Goal: Task Accomplishment & Management: Manage account settings

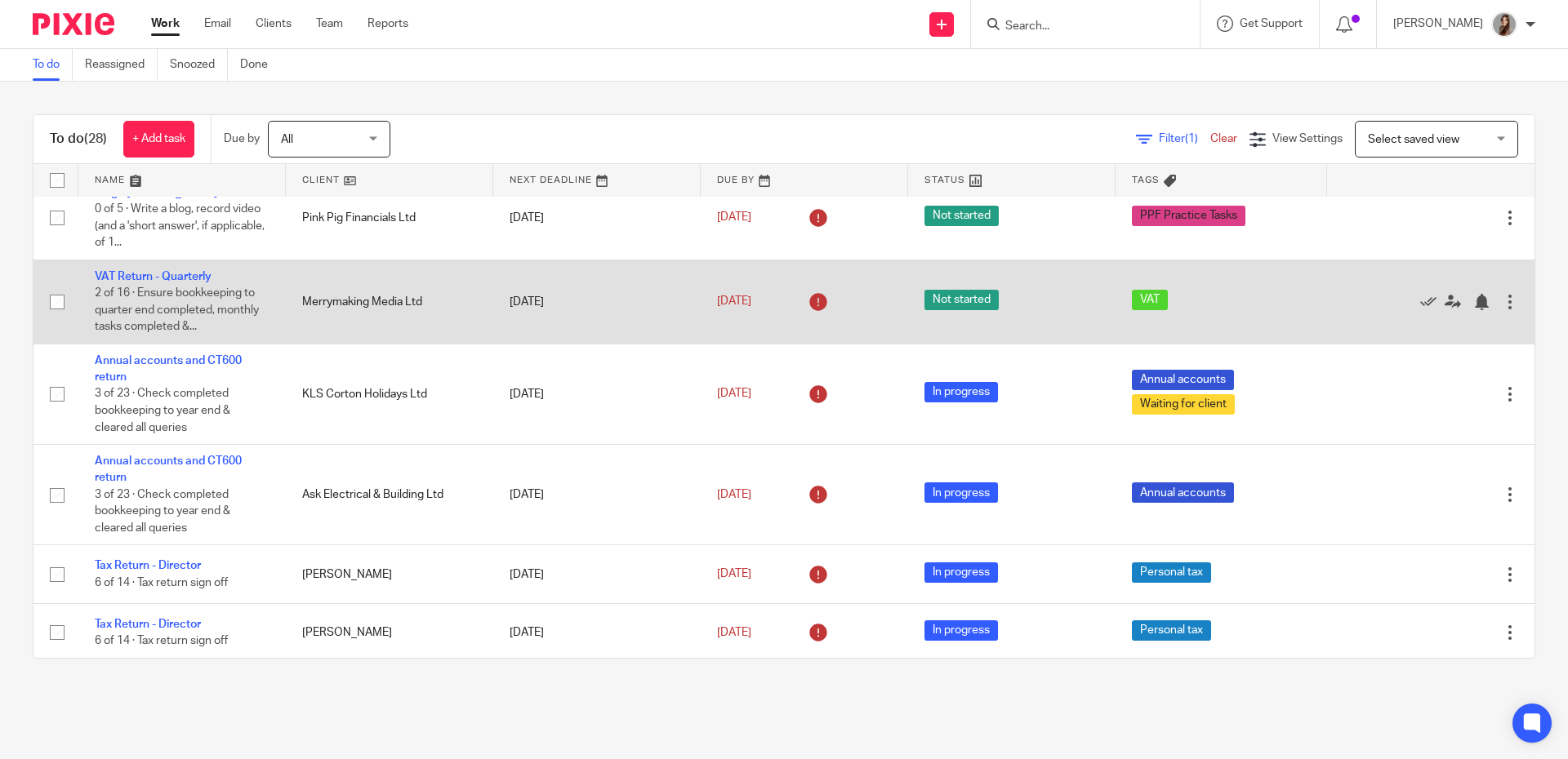
scroll to position [576, 0]
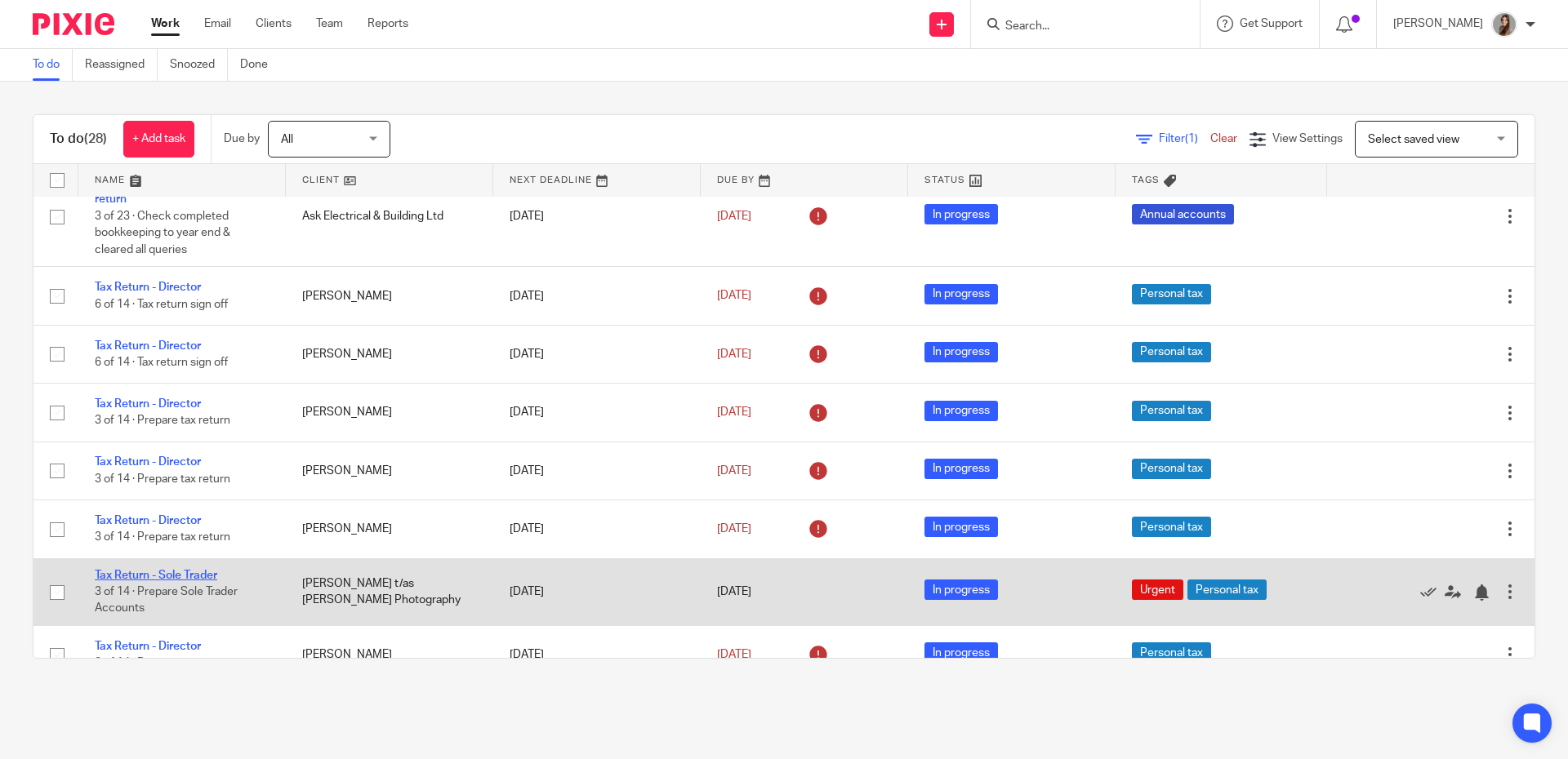
click at [173, 581] on link "Tax Return - Sole Trader" at bounding box center [155, 575] width 122 height 11
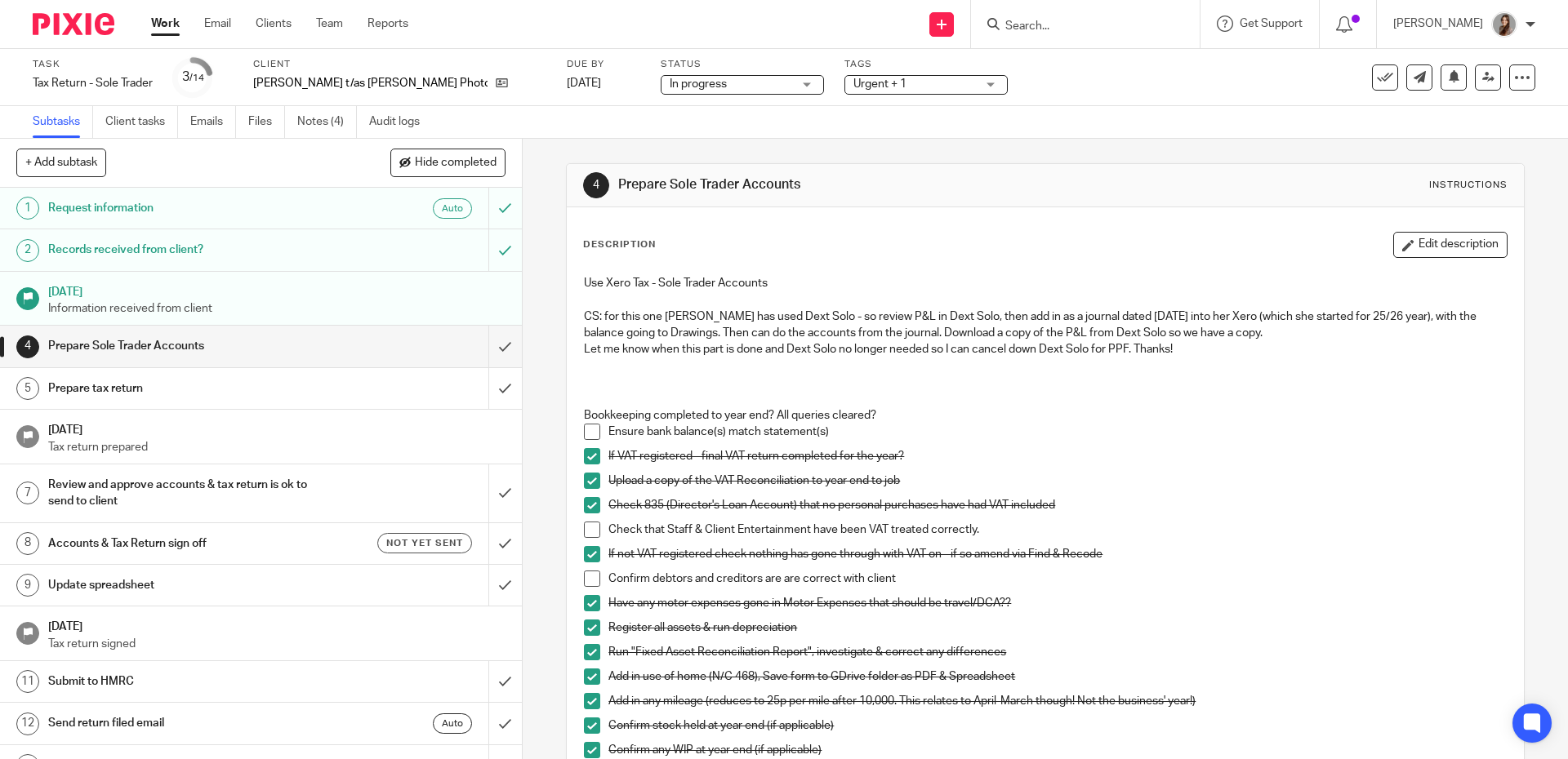
scroll to position [120, 0]
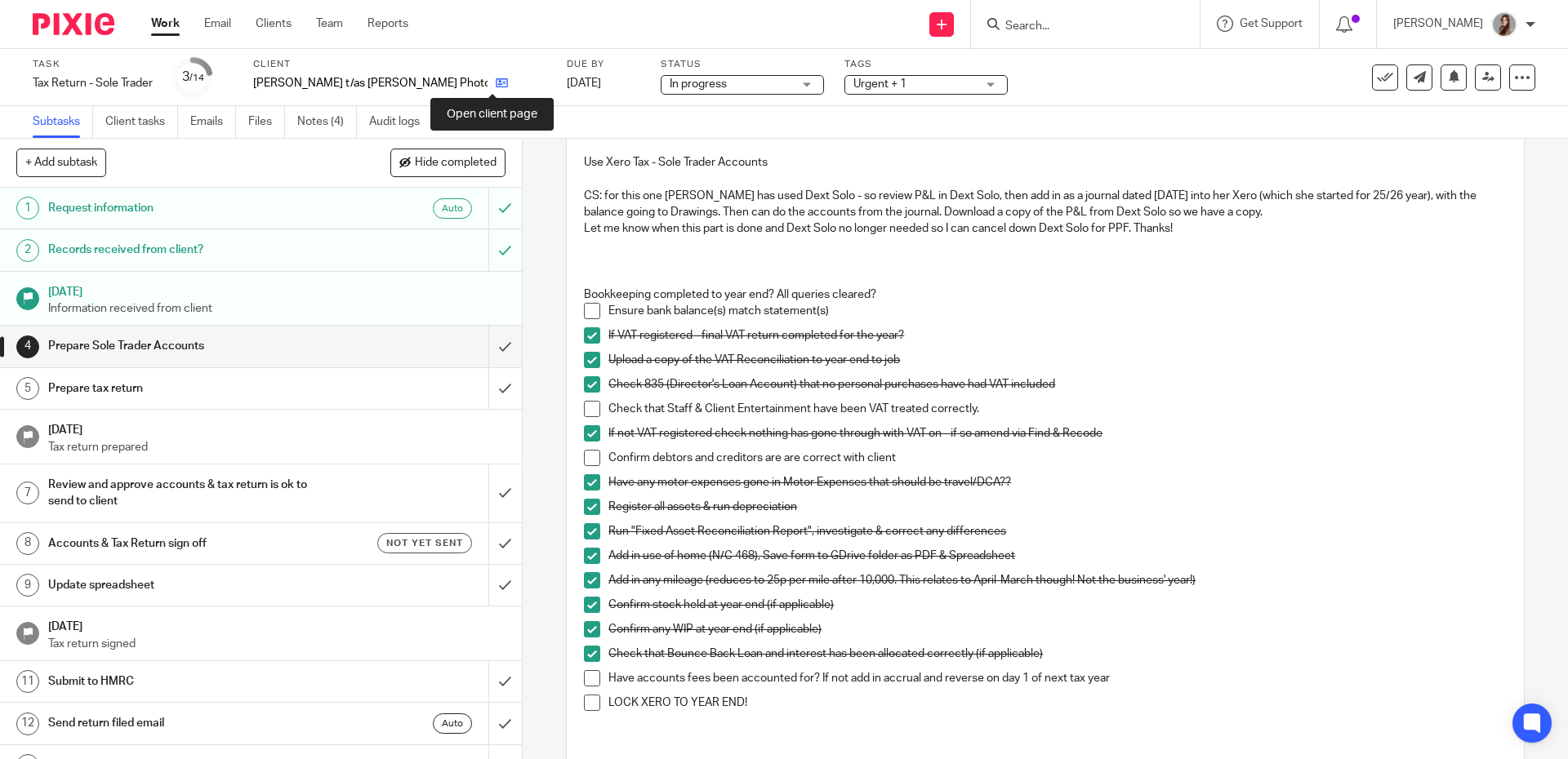
click at [495, 86] on icon at bounding box center [501, 82] width 12 height 12
click at [335, 128] on link "Notes (4)" at bounding box center [326, 121] width 60 height 32
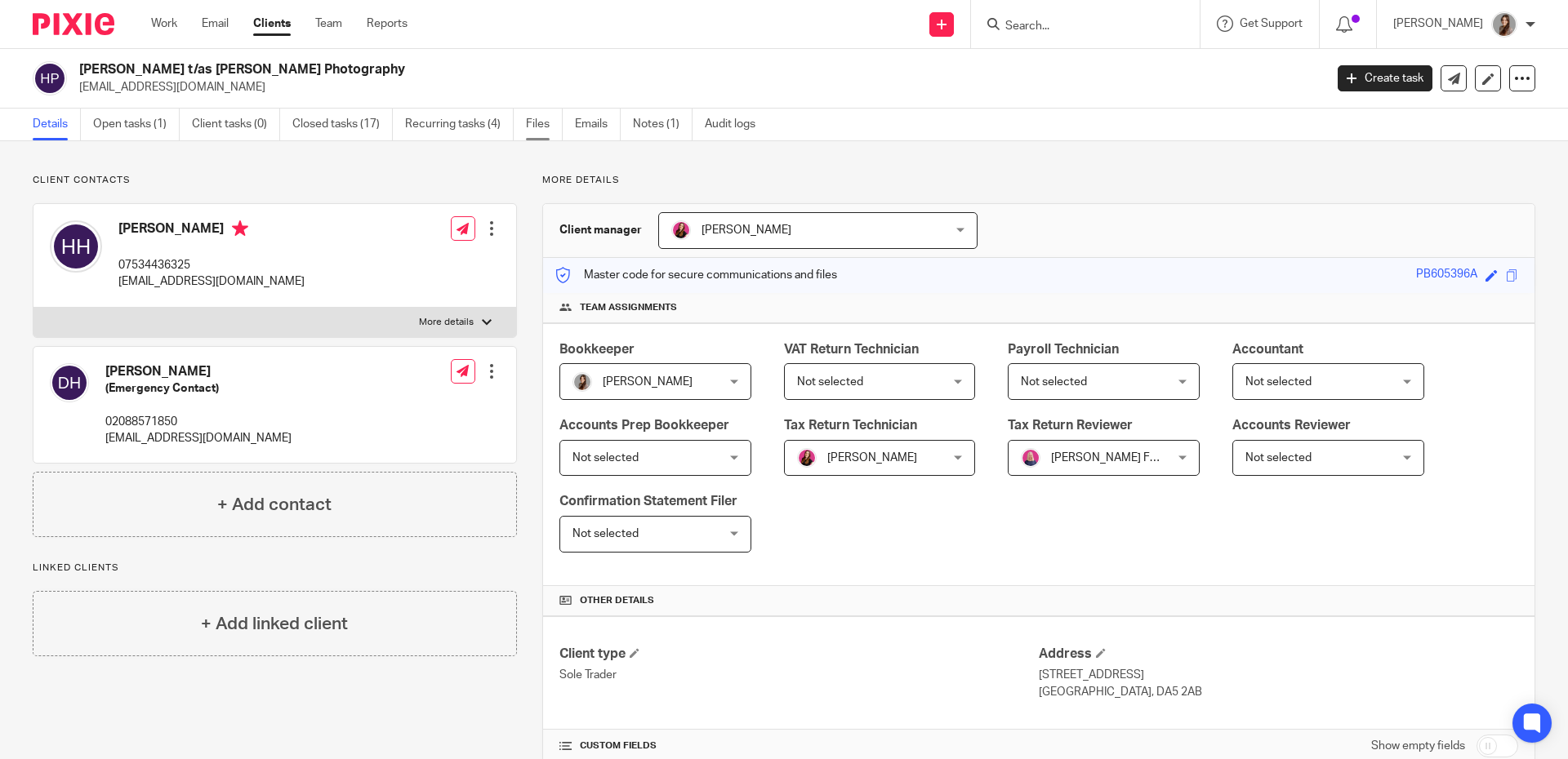
click at [537, 129] on link "Files" at bounding box center [544, 124] width 37 height 32
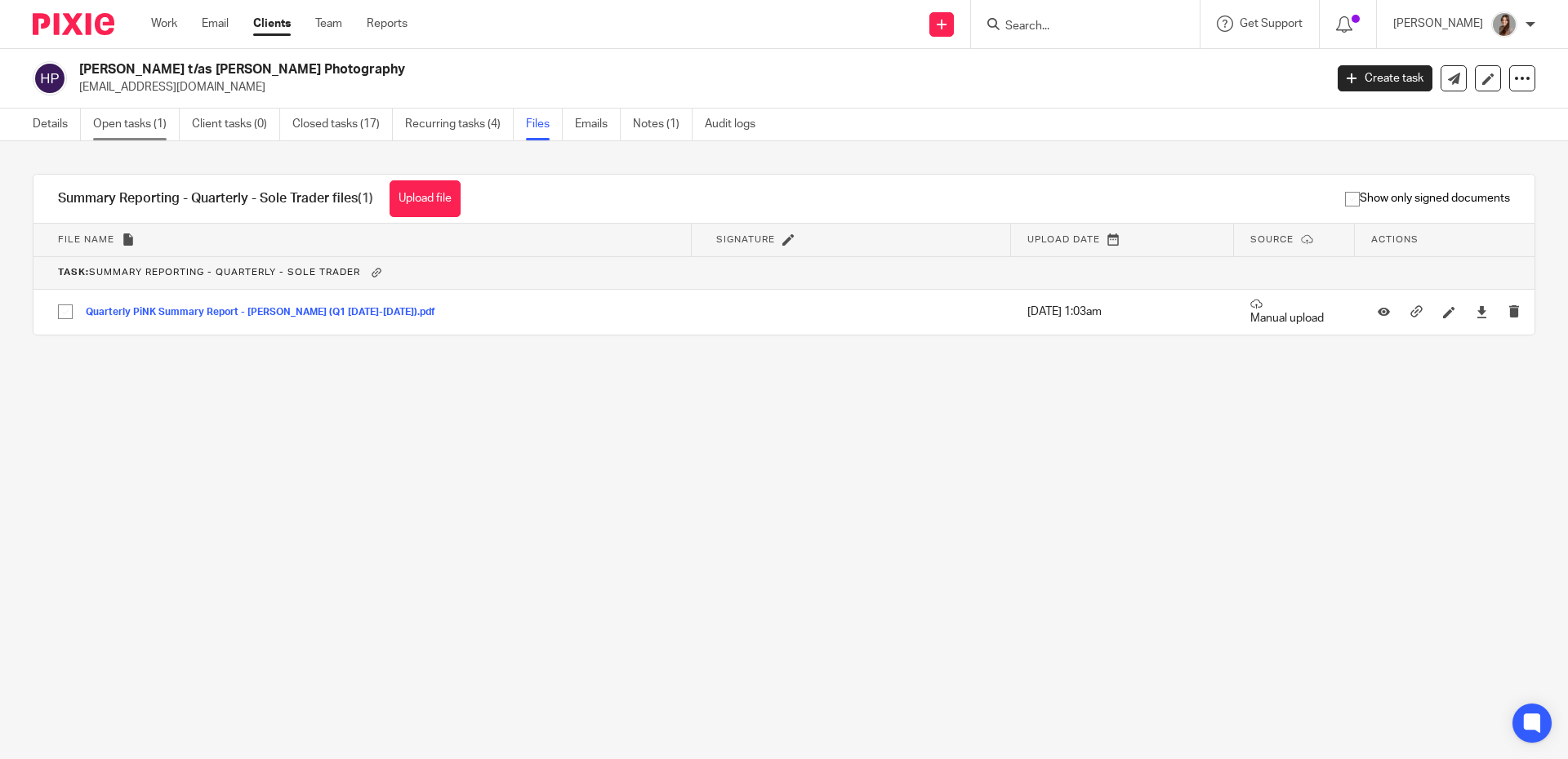
click at [134, 129] on link "Open tasks (1)" at bounding box center [136, 124] width 86 height 32
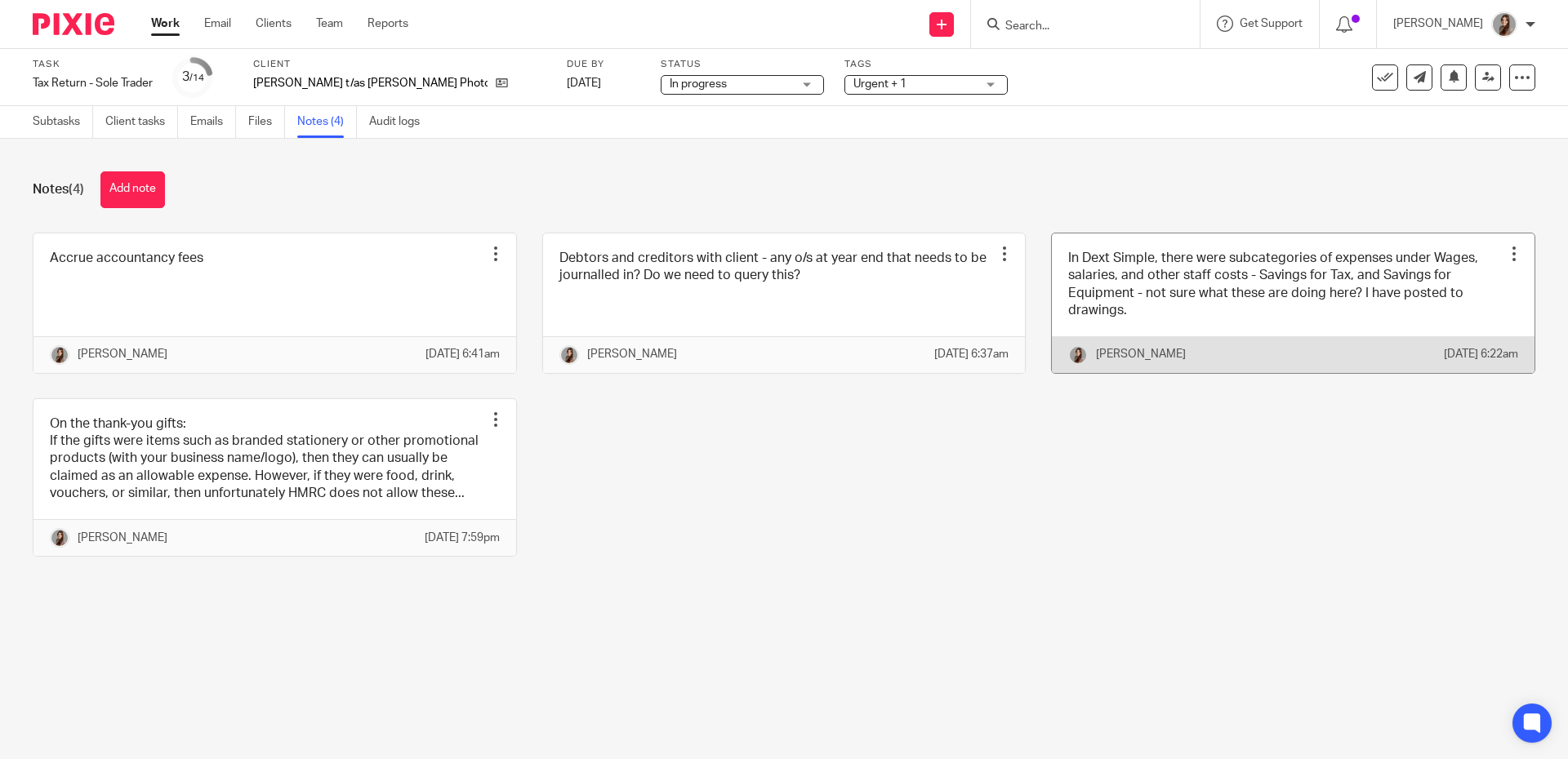
click at [1506, 248] on div at bounding box center [1514, 254] width 17 height 17
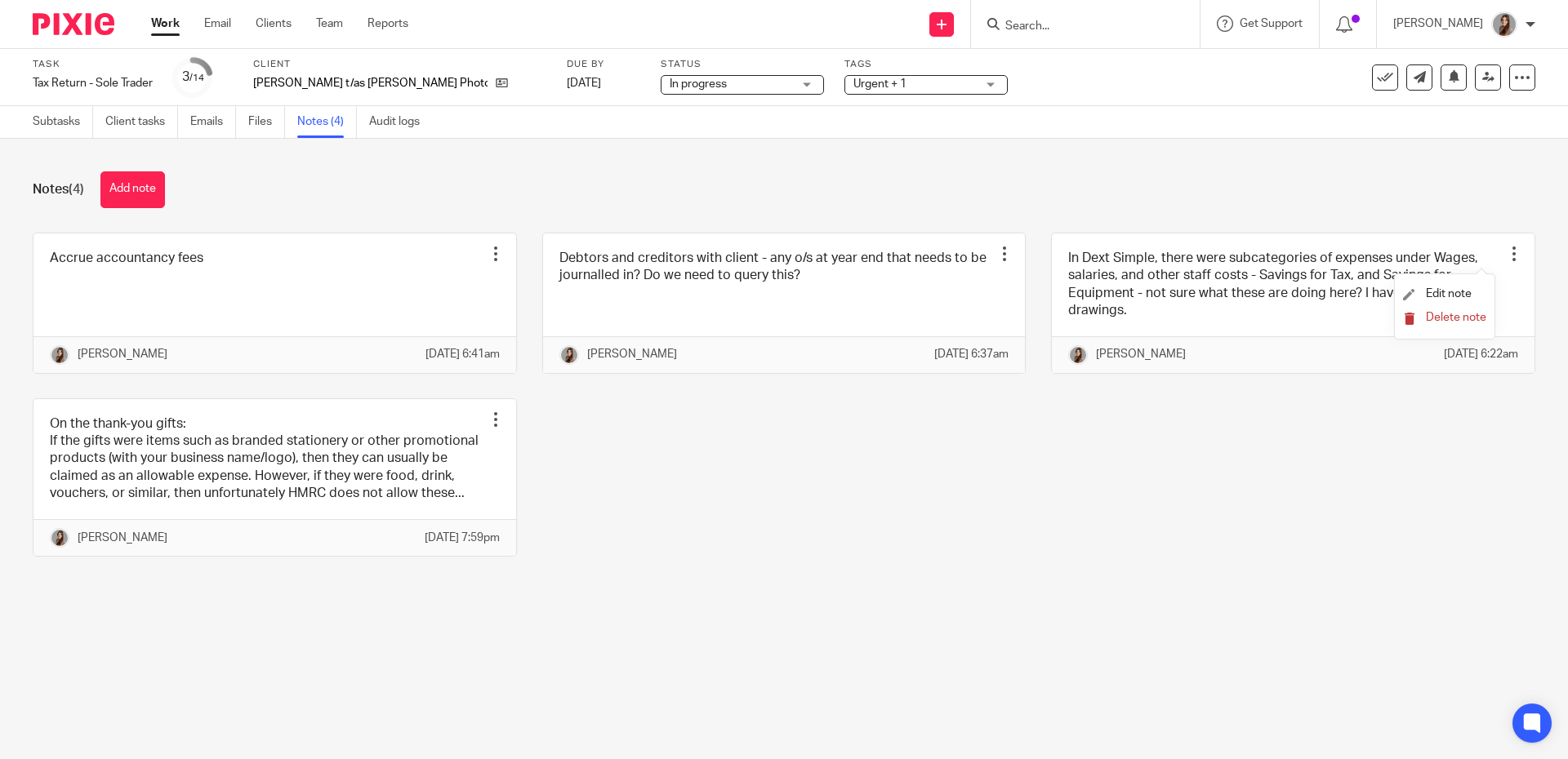
click at [1410, 318] on icon "submit" at bounding box center [1408, 318] width 12 height 12
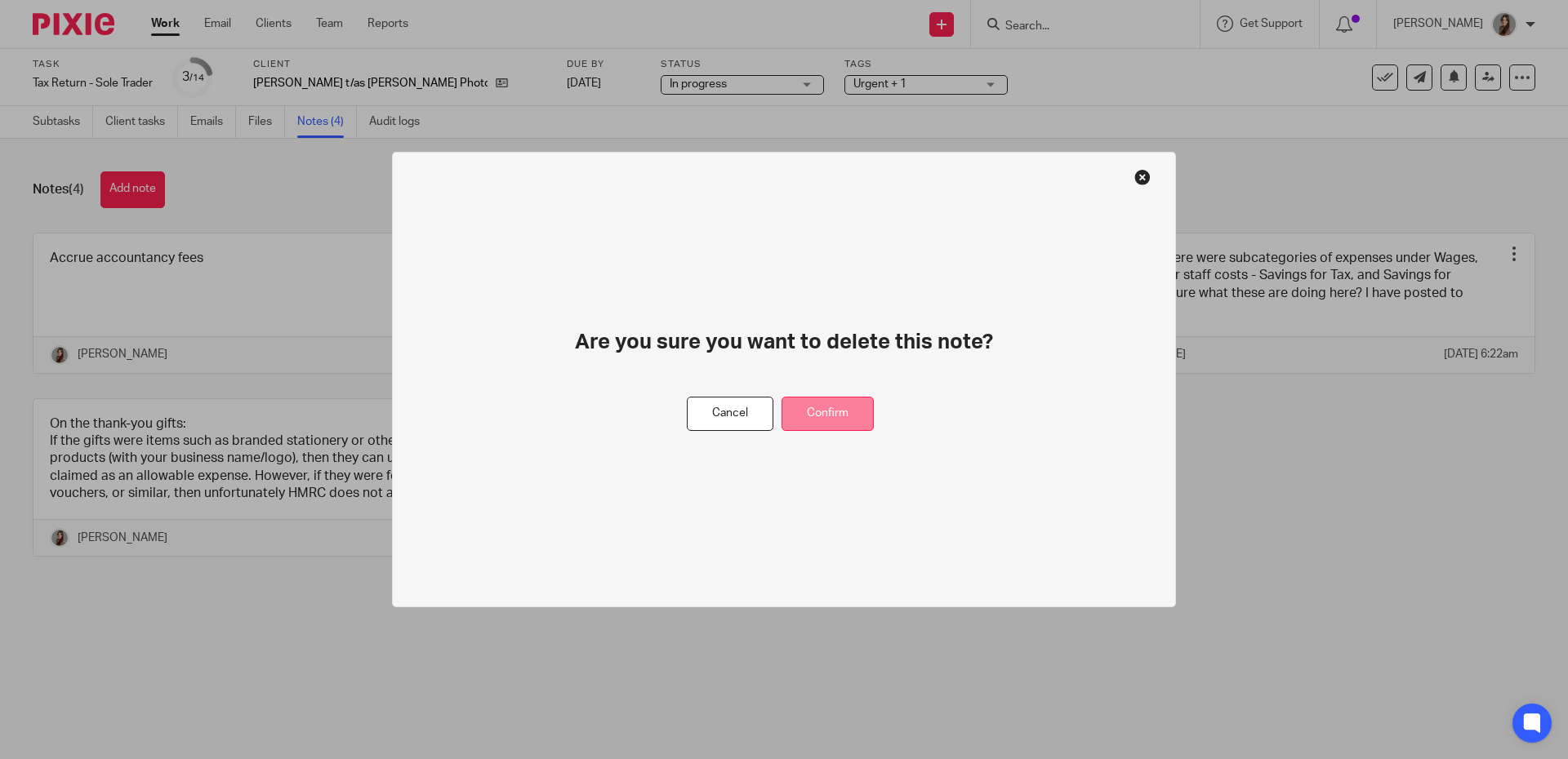
click at [817, 413] on button "Confirm" at bounding box center [827, 414] width 92 height 35
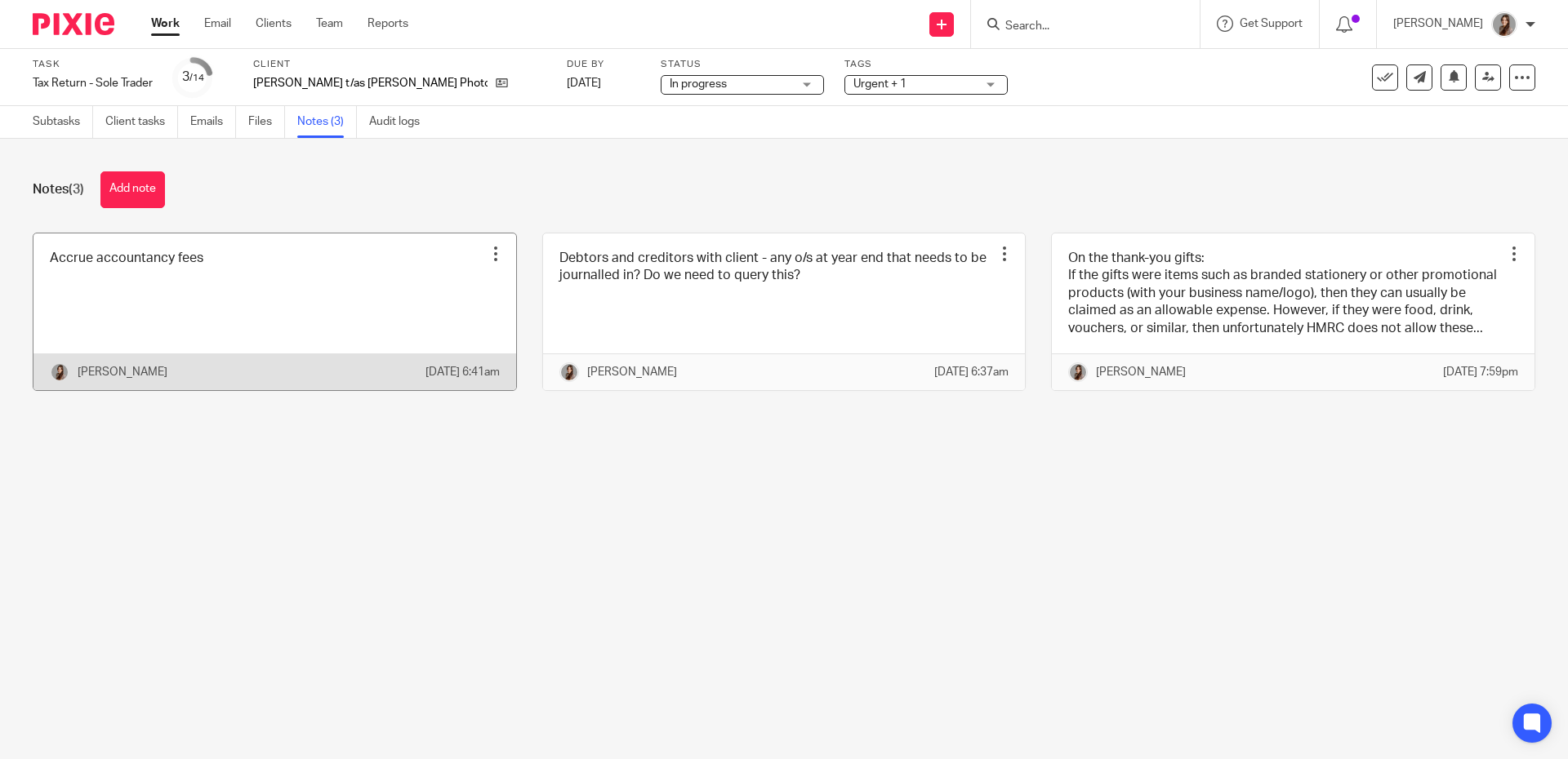
click at [487, 246] on div at bounding box center [495, 254] width 17 height 17
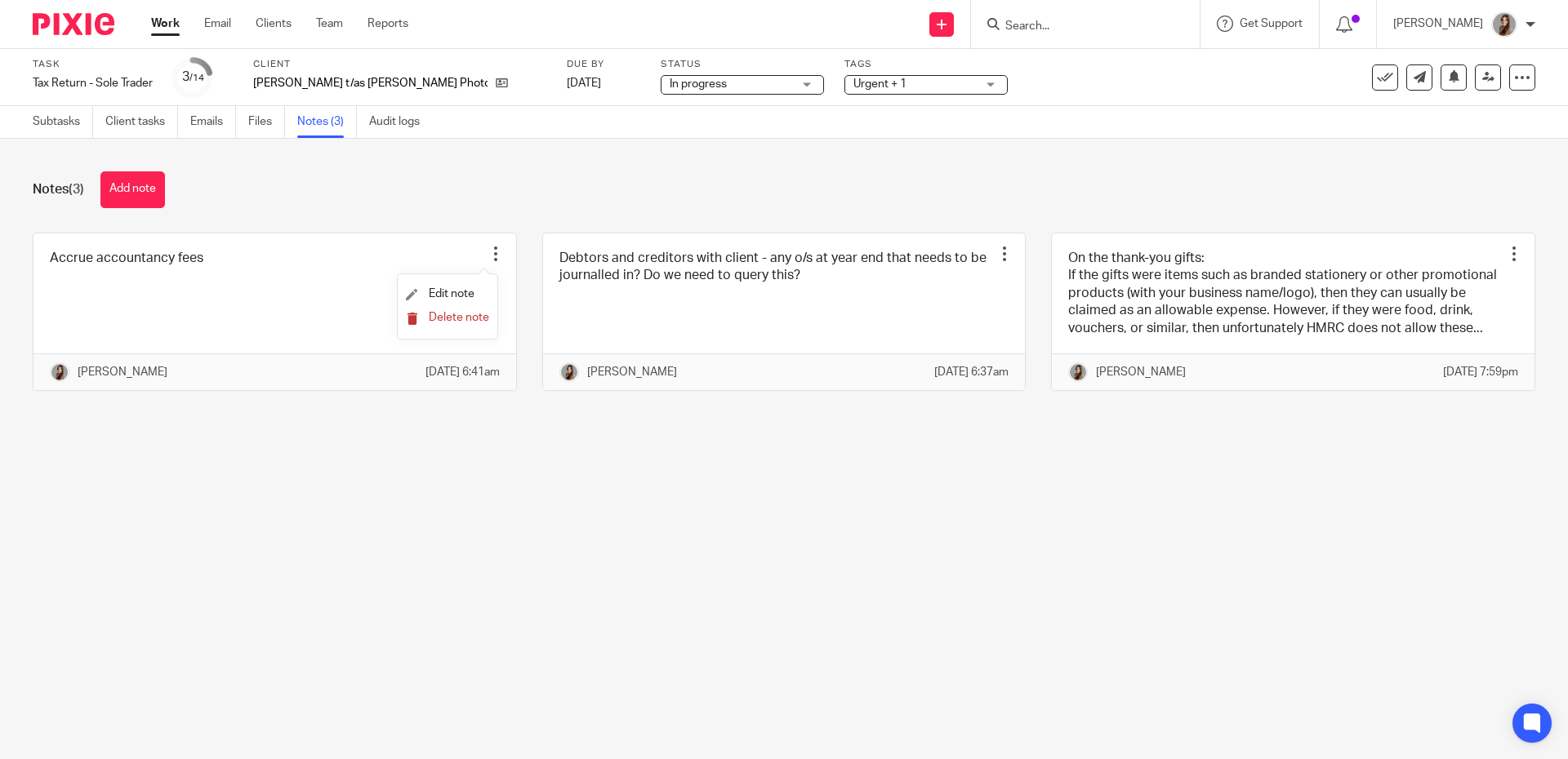
click at [467, 320] on span "Delete note" at bounding box center [459, 317] width 61 height 11
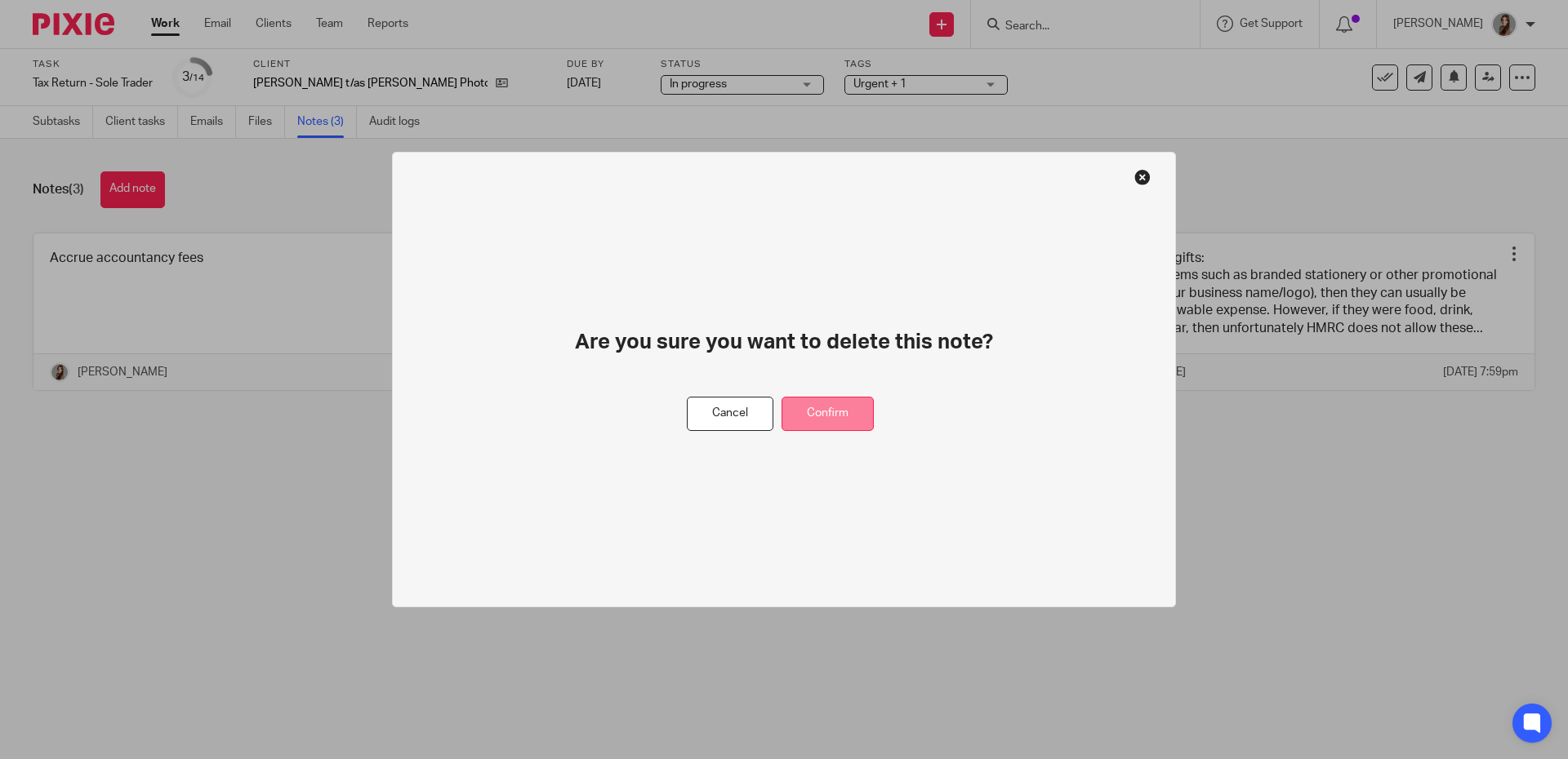
click at [808, 426] on button "Confirm" at bounding box center [827, 414] width 92 height 35
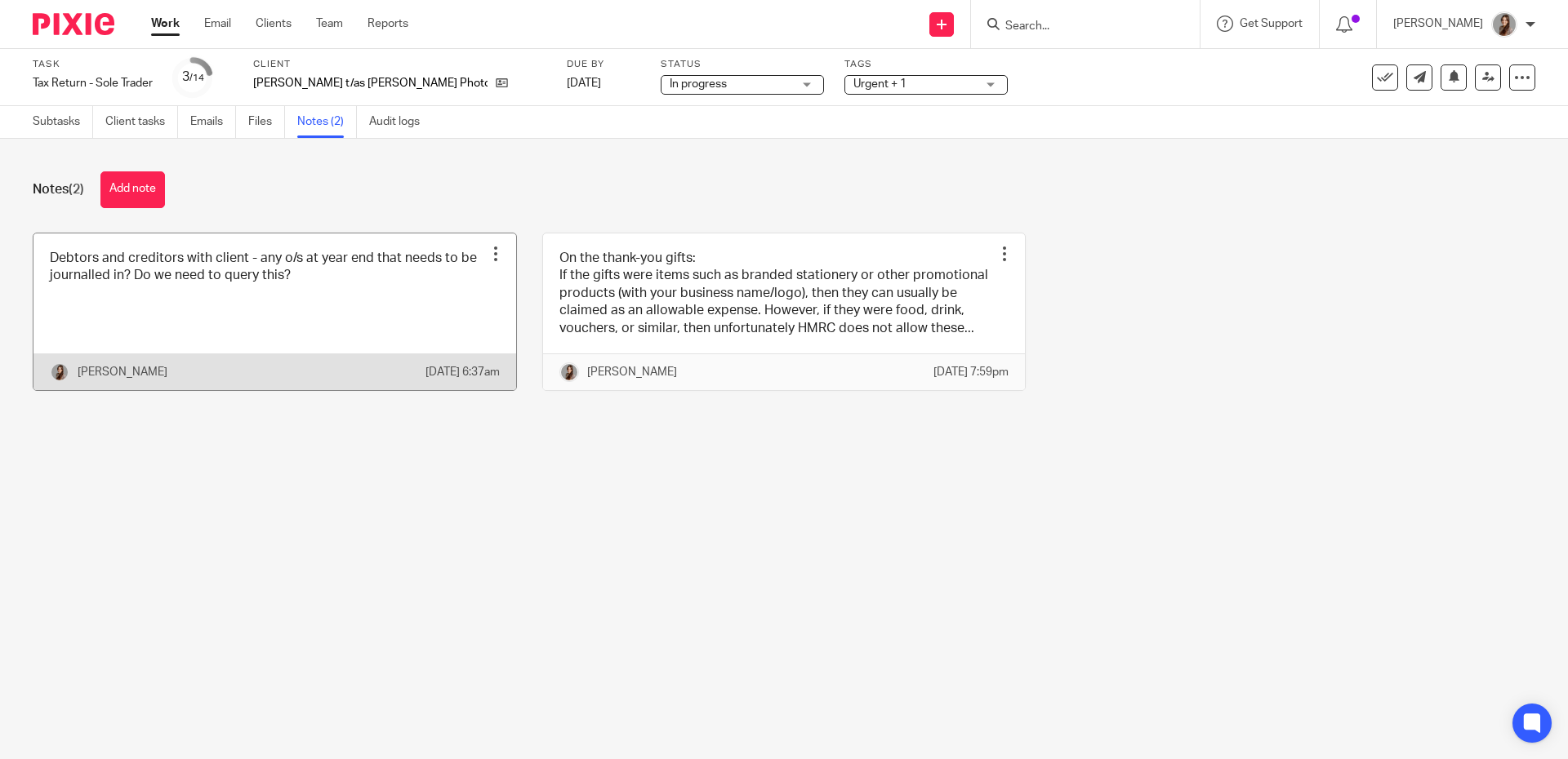
click at [487, 252] on div at bounding box center [495, 254] width 17 height 17
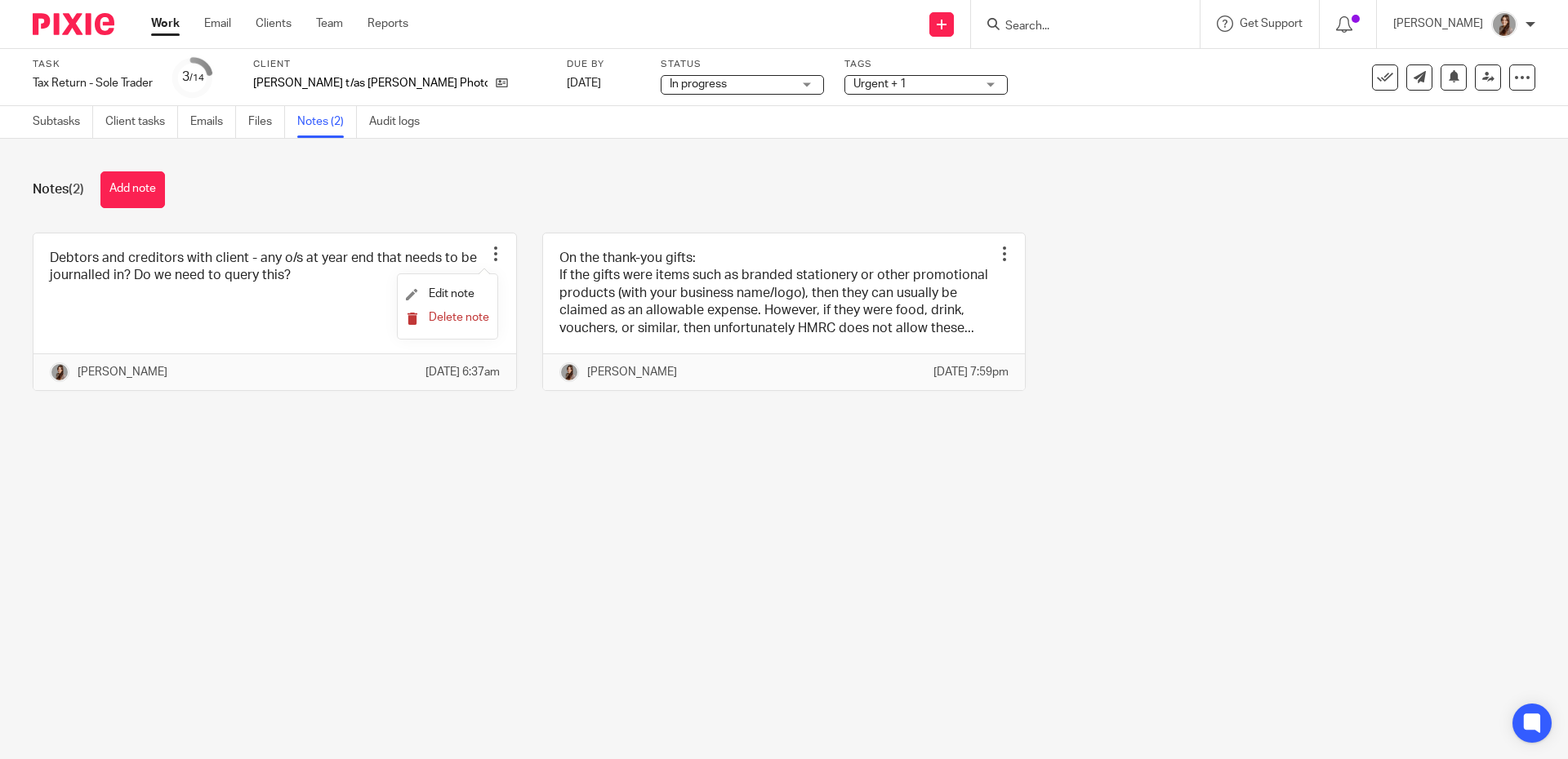
click at [457, 322] on span "Delete note" at bounding box center [459, 317] width 61 height 11
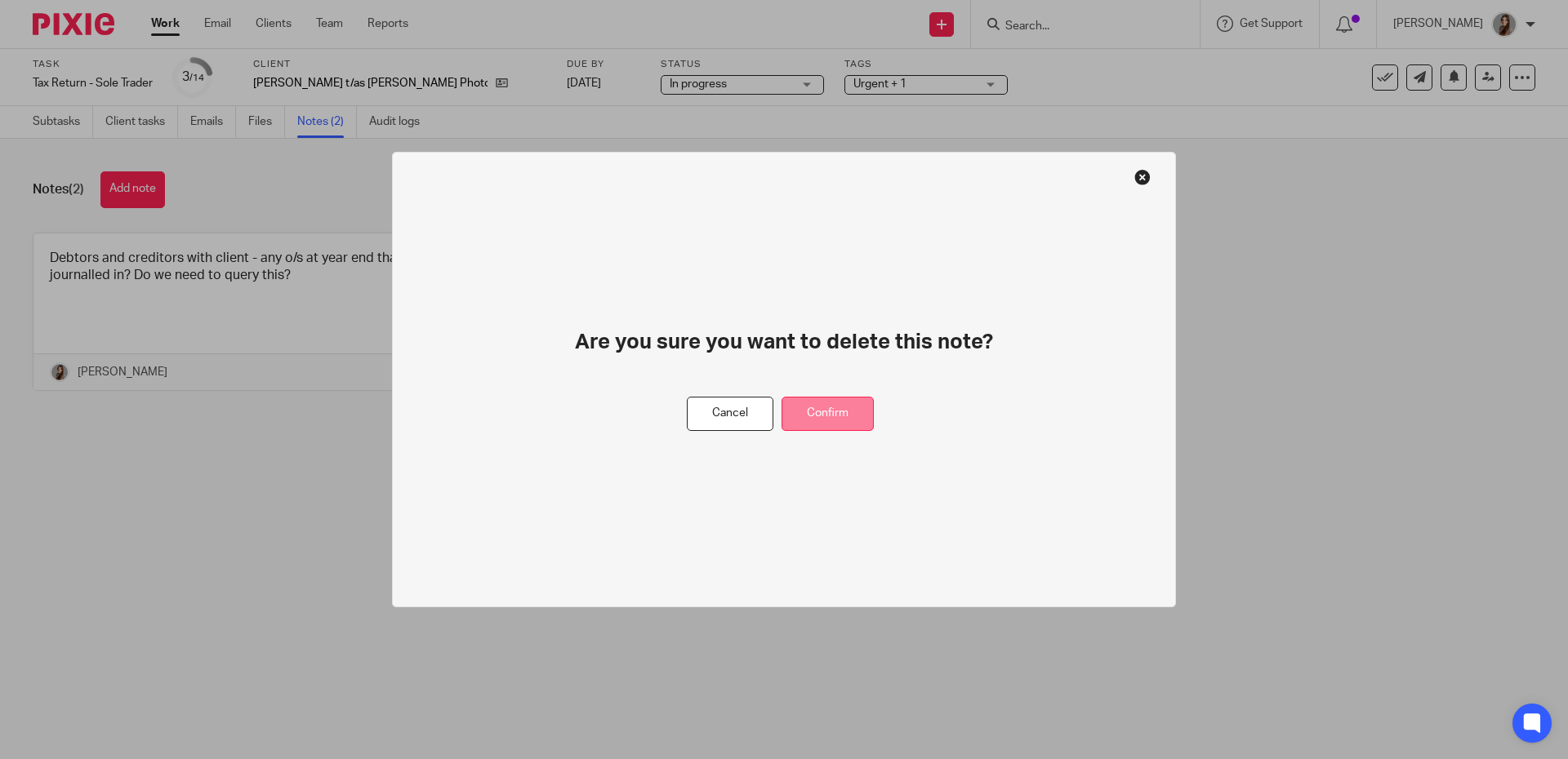
click at [833, 411] on button "Confirm" at bounding box center [827, 414] width 92 height 35
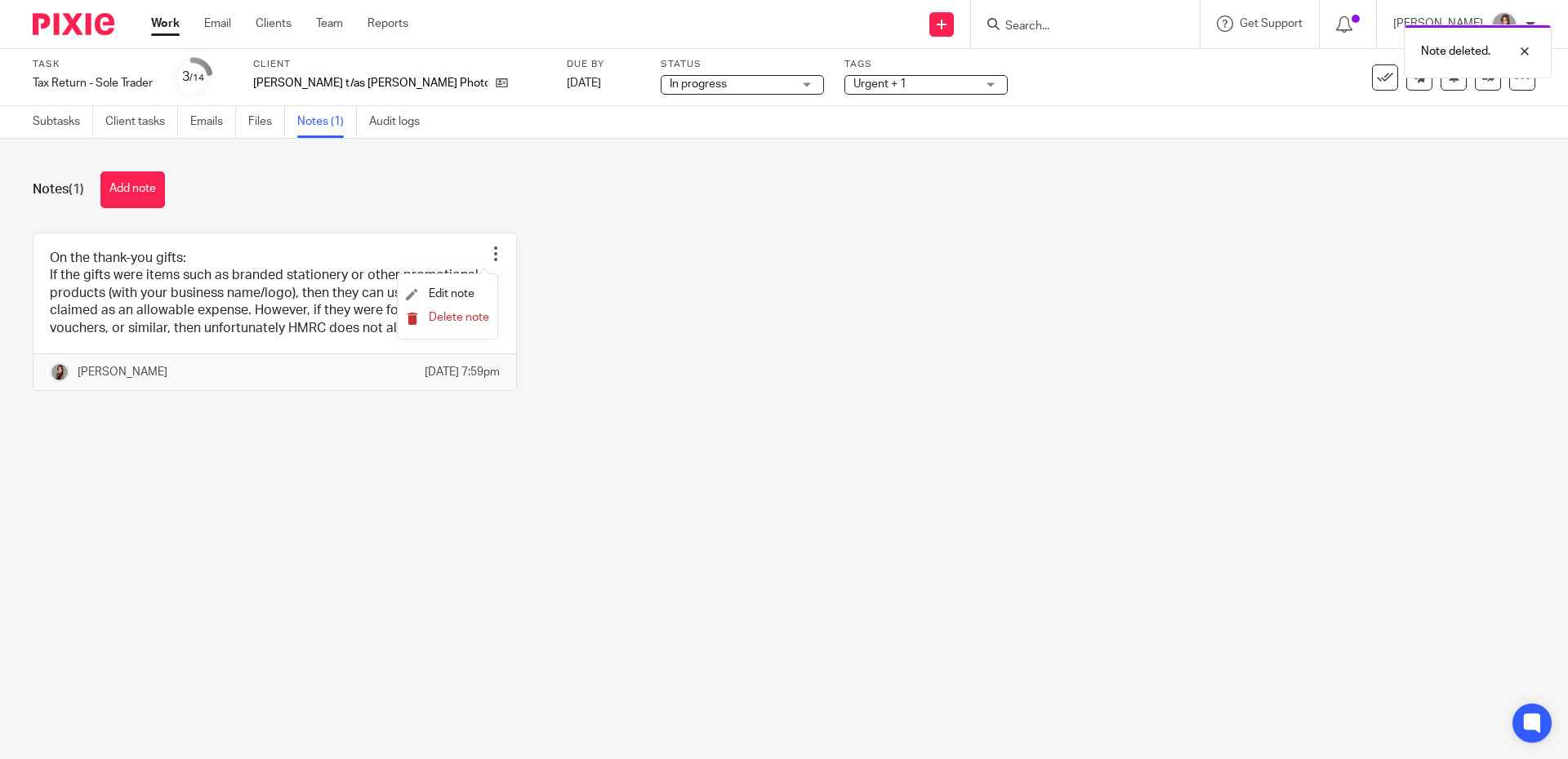
click at [461, 320] on span "Delete note" at bounding box center [459, 317] width 61 height 11
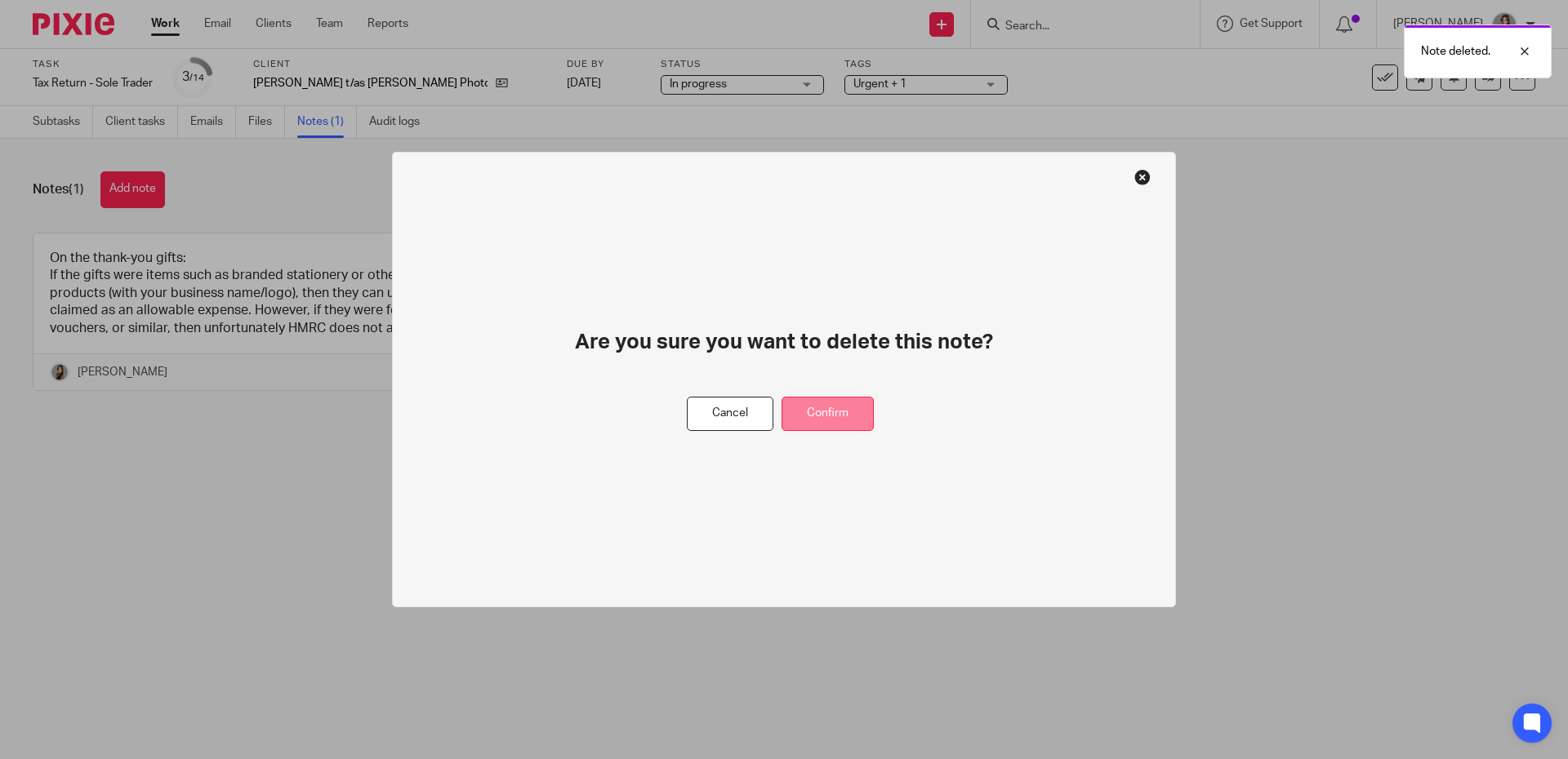
click at [823, 427] on button "Confirm" at bounding box center [827, 414] width 92 height 35
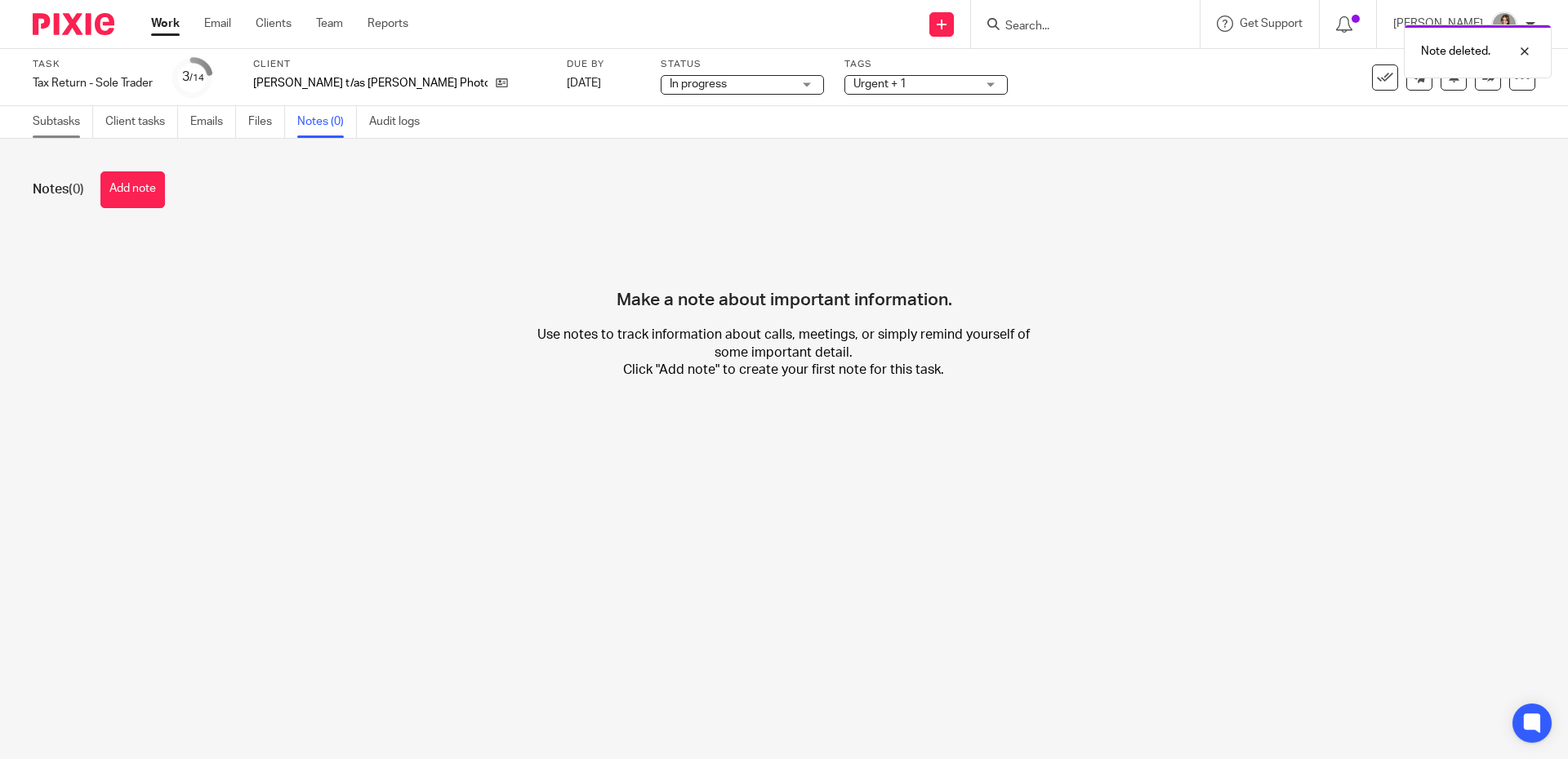
click at [56, 127] on link "Subtasks" at bounding box center [63, 121] width 61 height 32
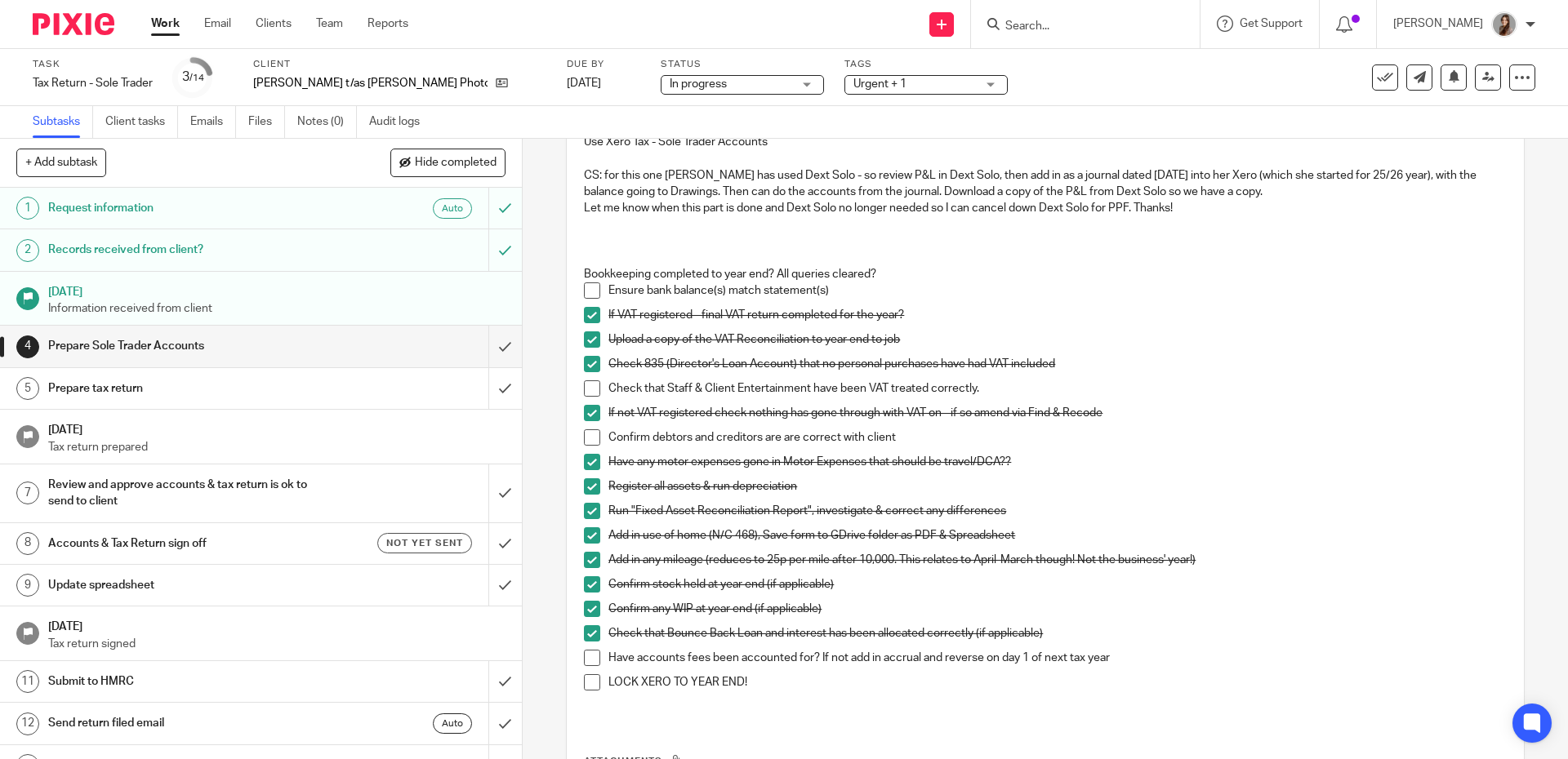
scroll to position [180, 0]
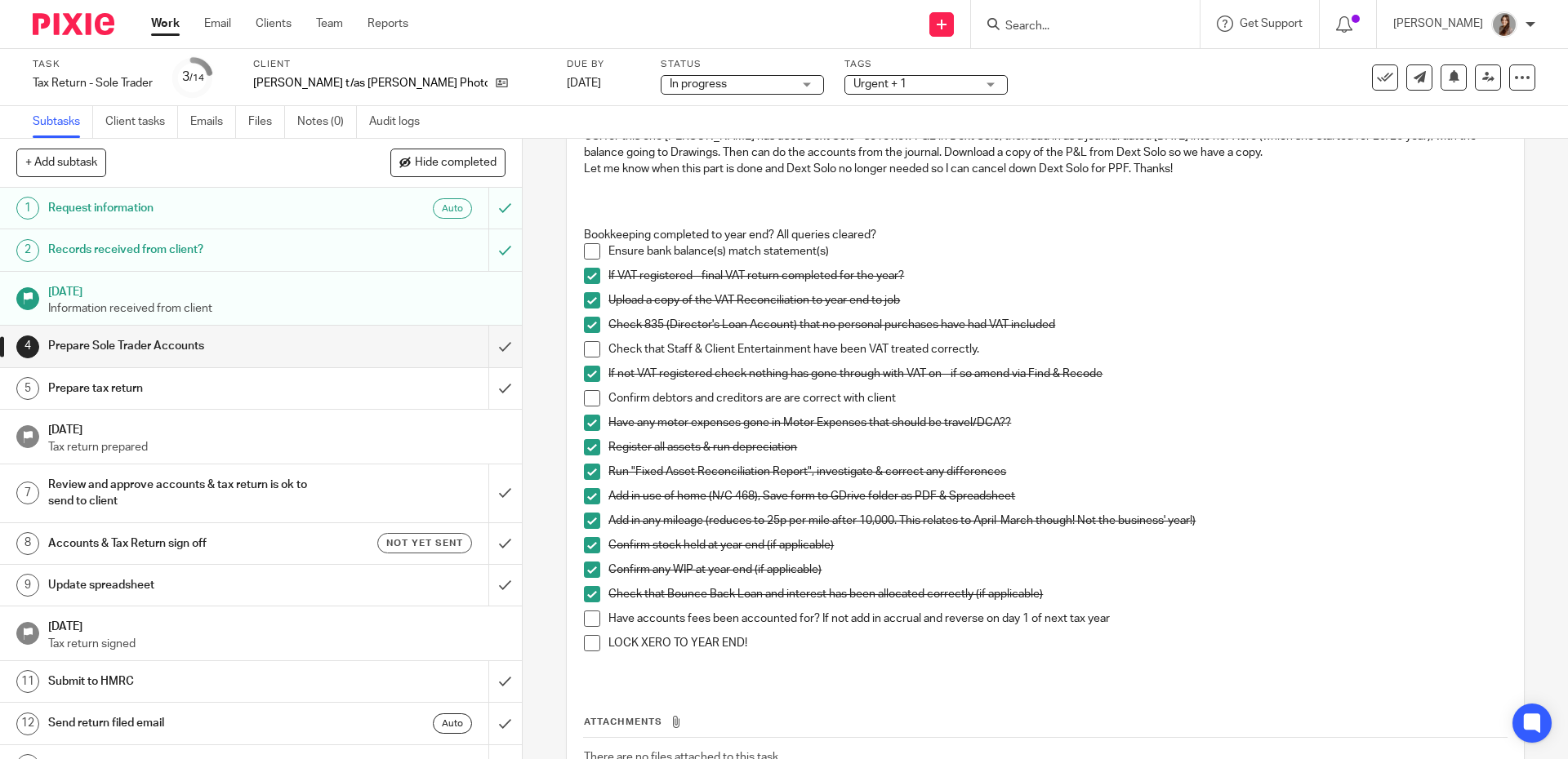
click at [584, 402] on span at bounding box center [592, 399] width 17 height 17
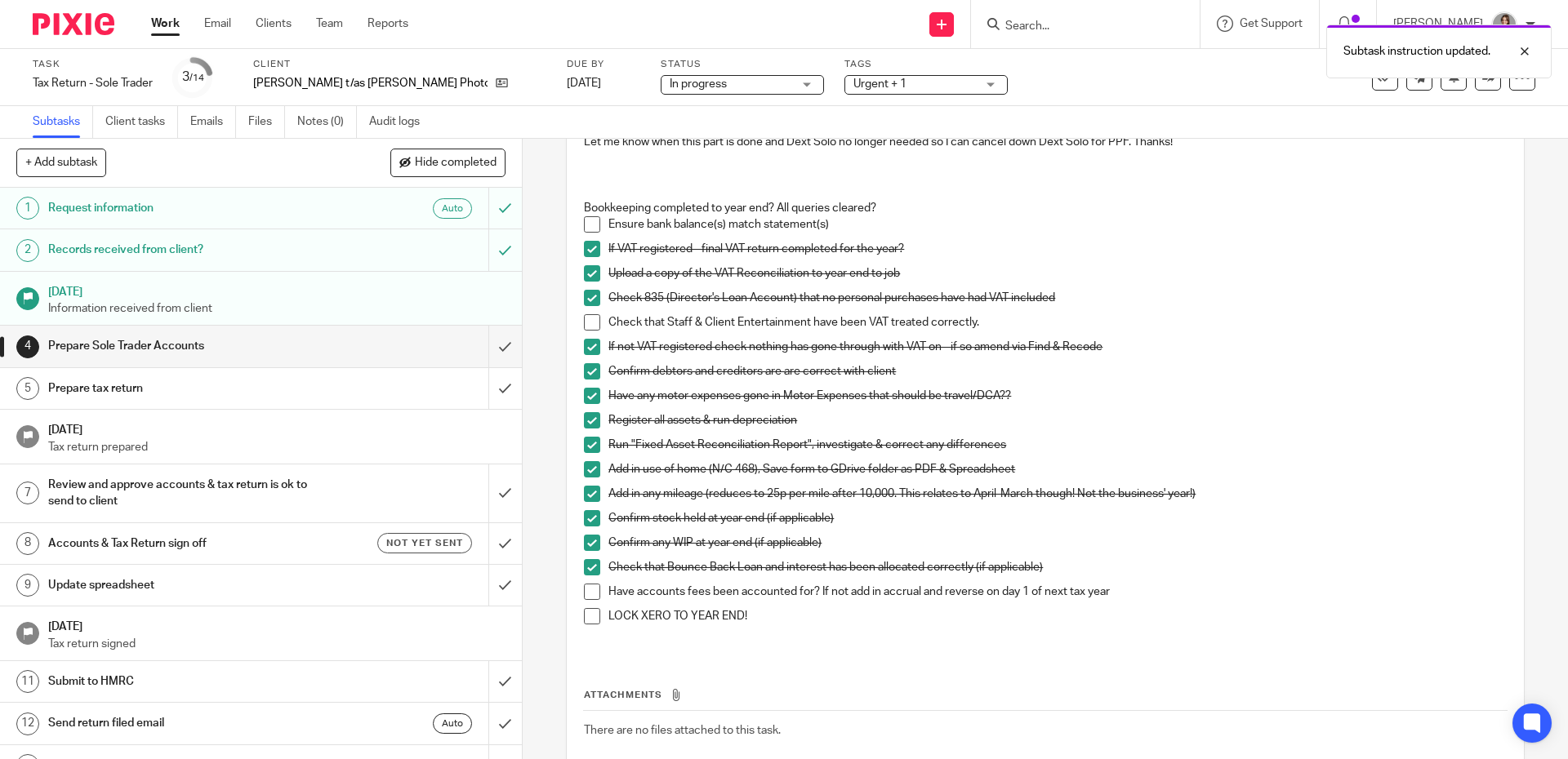
scroll to position [221, 0]
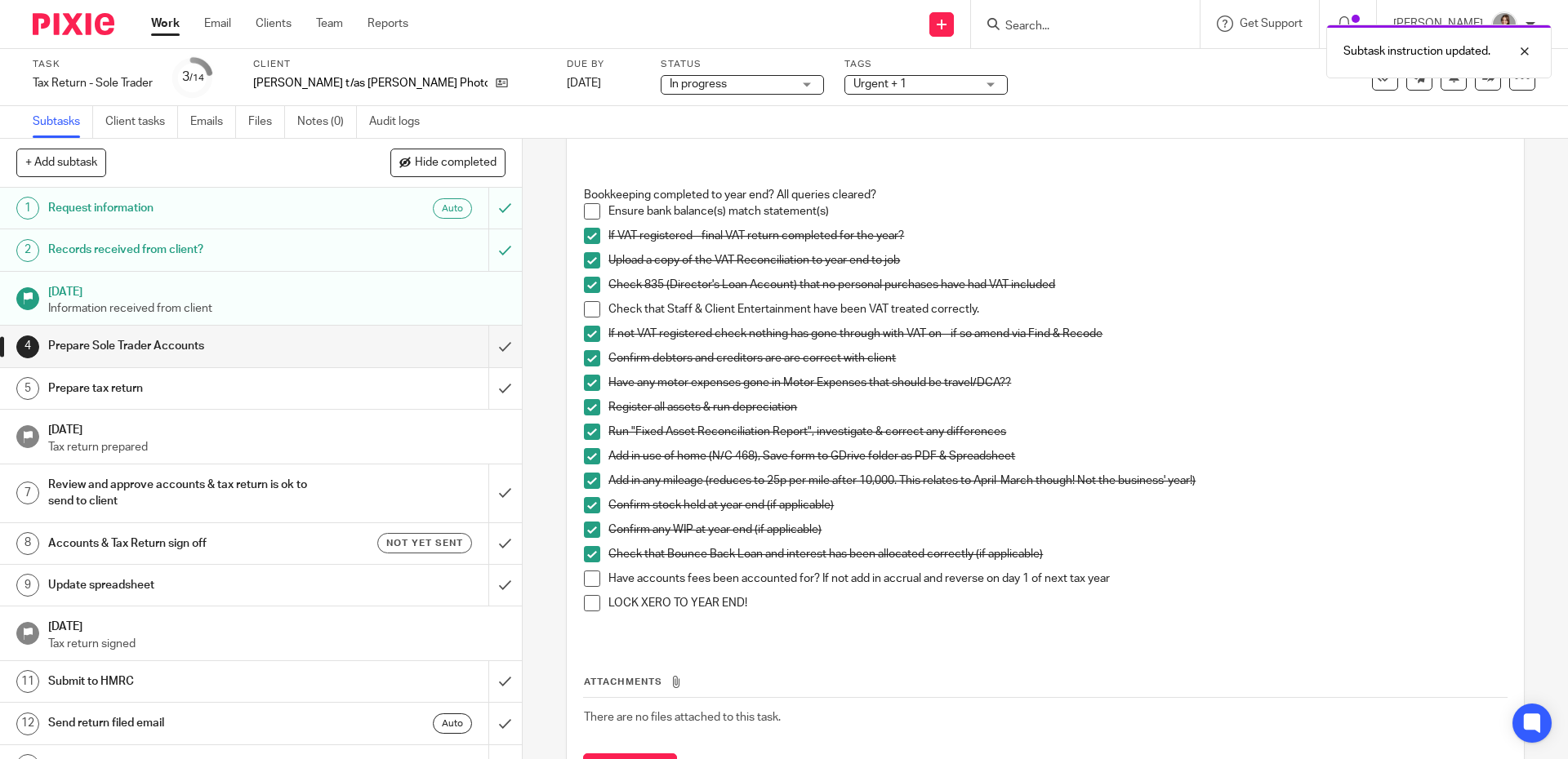
click at [589, 583] on span at bounding box center [592, 579] width 17 height 17
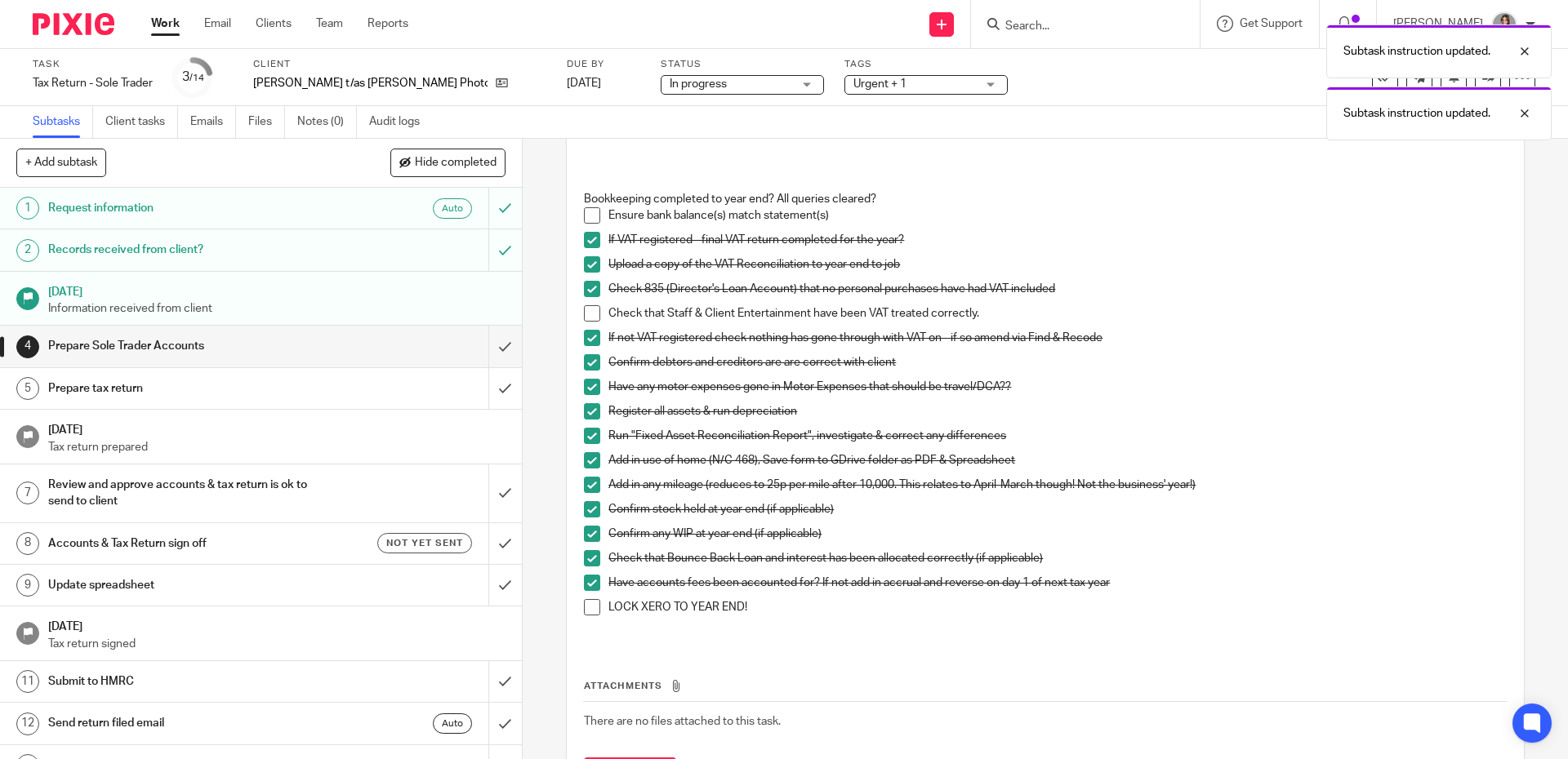
click at [584, 315] on span at bounding box center [592, 313] width 17 height 17
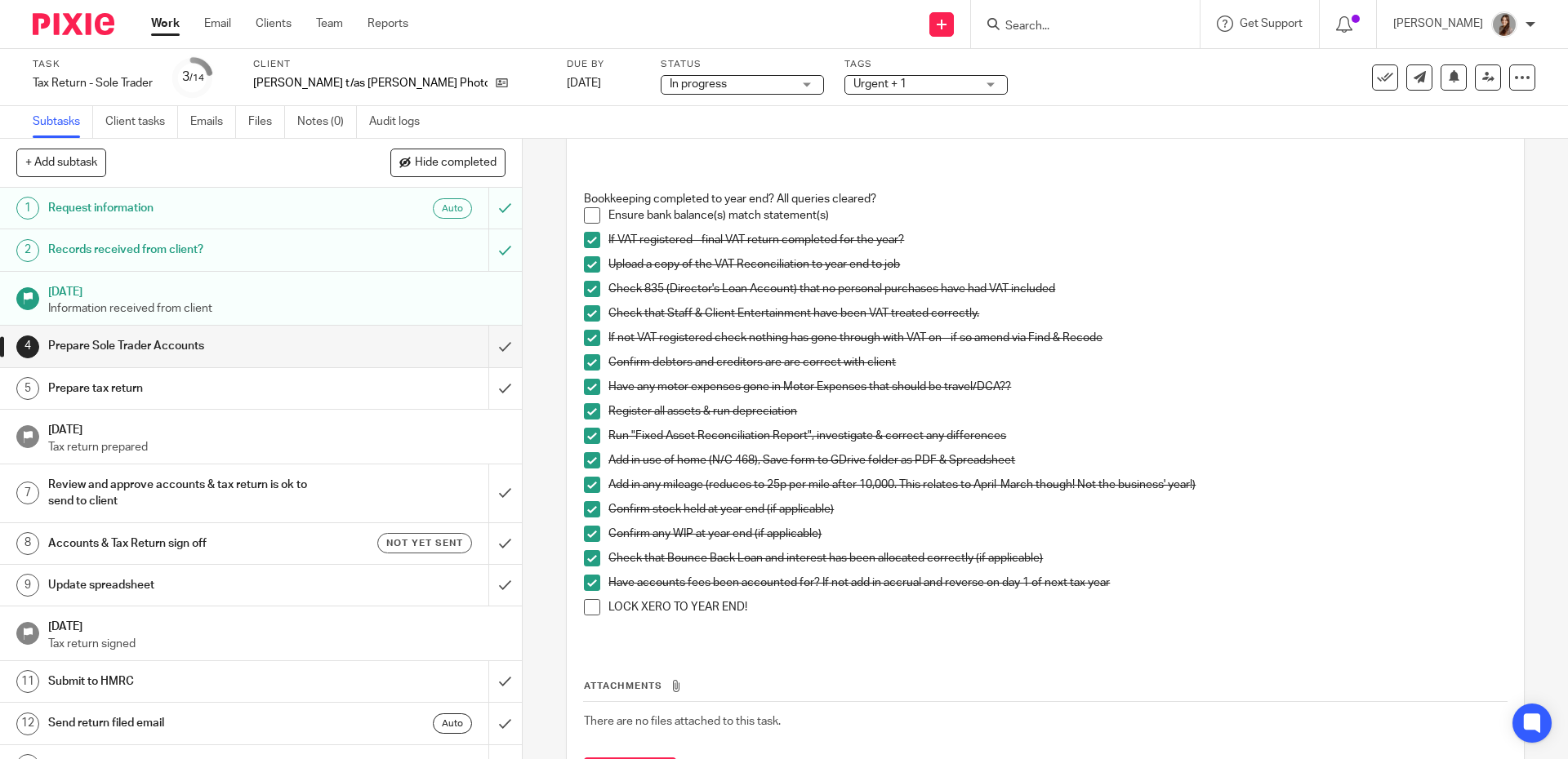
click at [587, 616] on span at bounding box center [592, 607] width 17 height 17
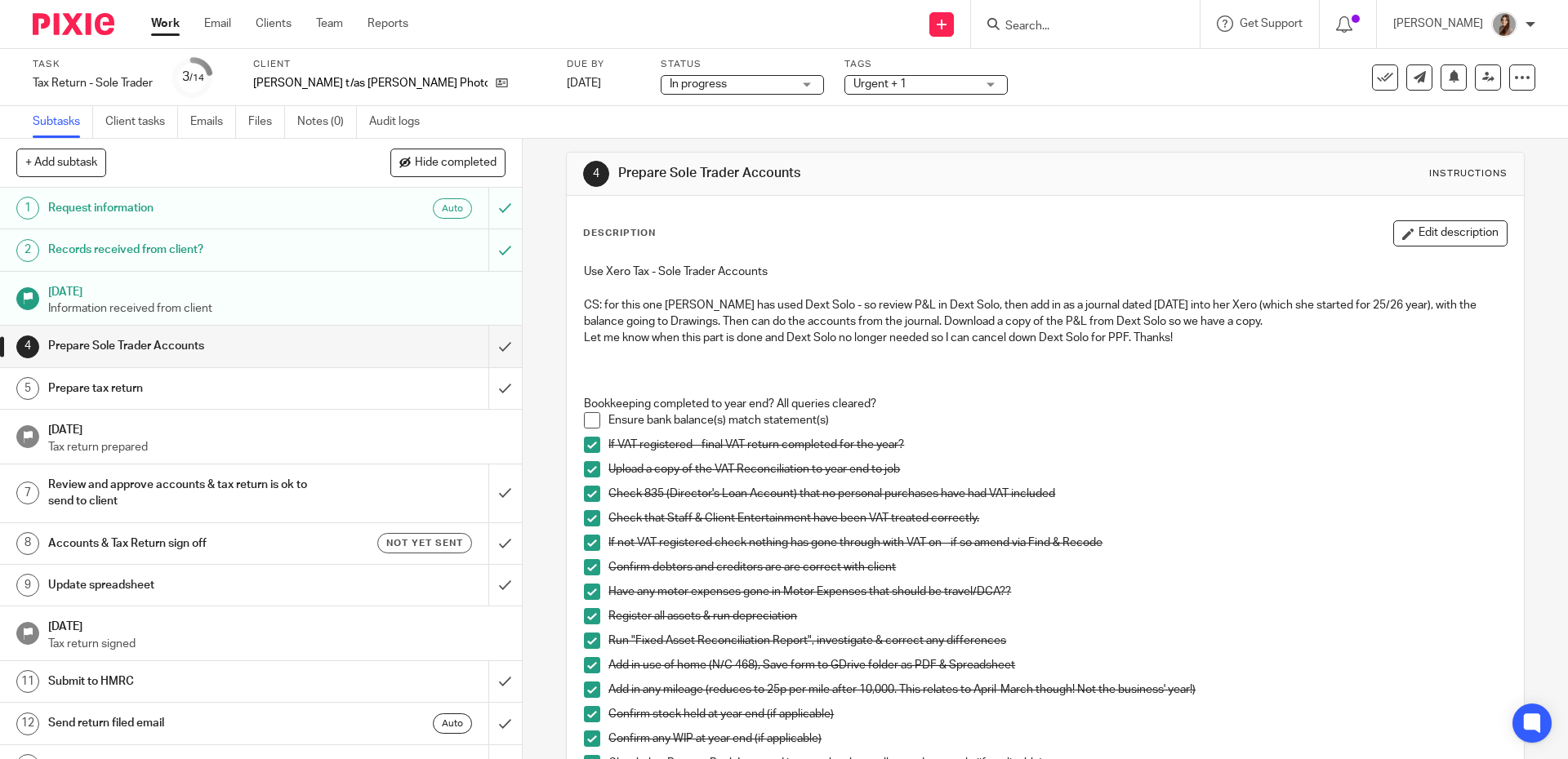
scroll to position [0, 0]
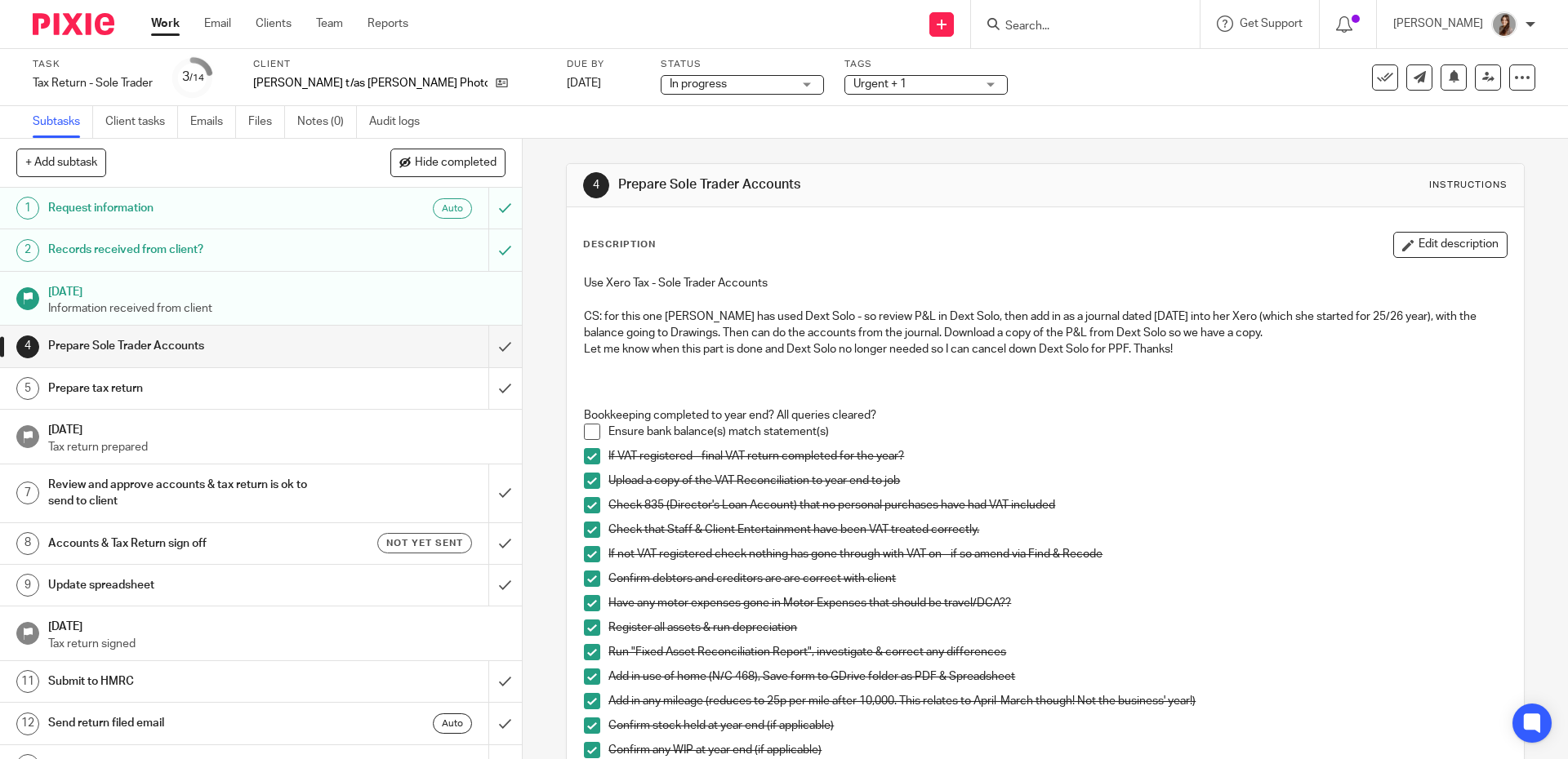
click at [384, 399] on div "Prepare tax return" at bounding box center [259, 389] width 424 height 25
click at [1440, 80] on button at bounding box center [1453, 77] width 26 height 26
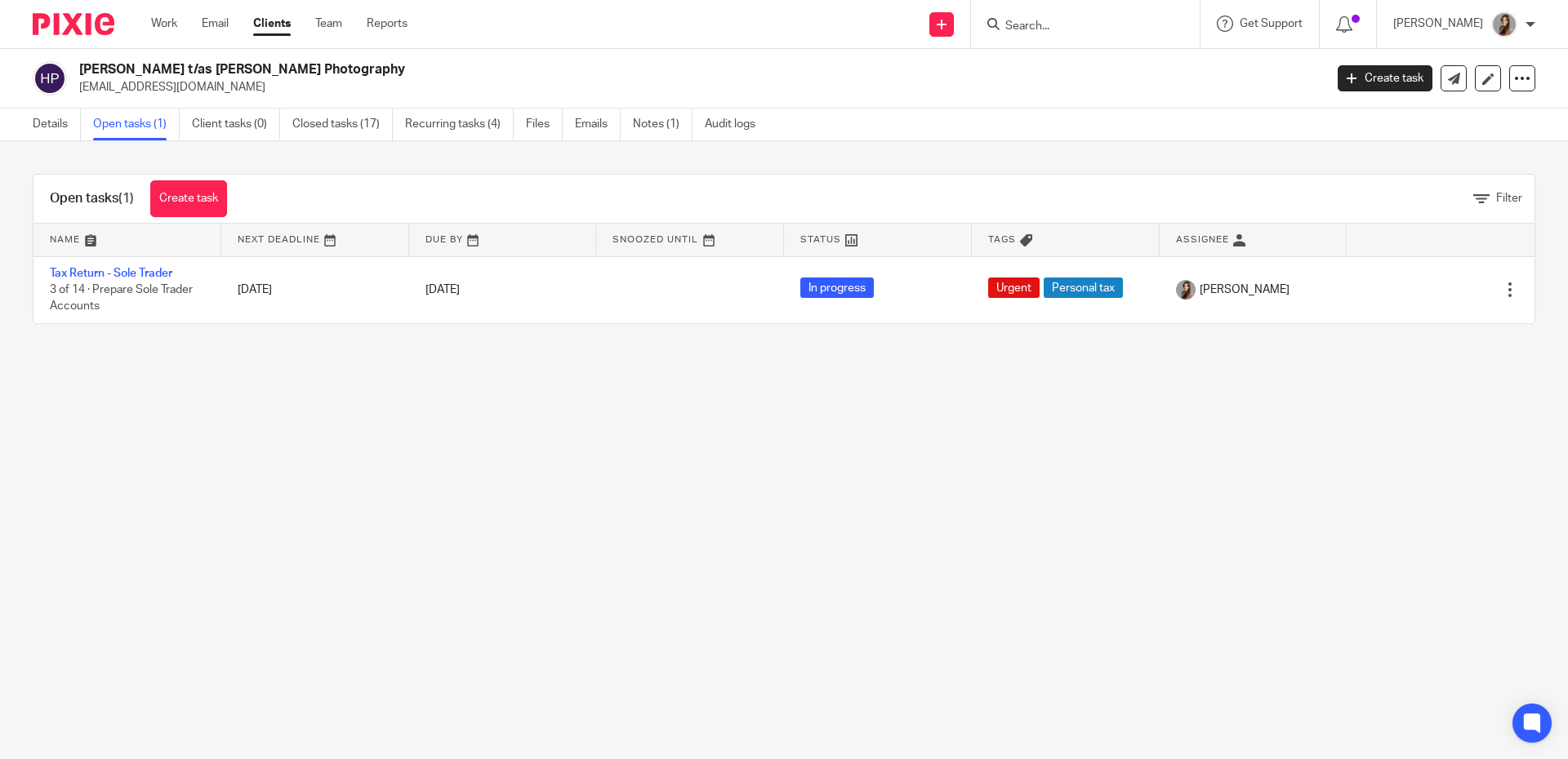
click at [1018, 26] on input "Search" at bounding box center [1077, 27] width 147 height 15
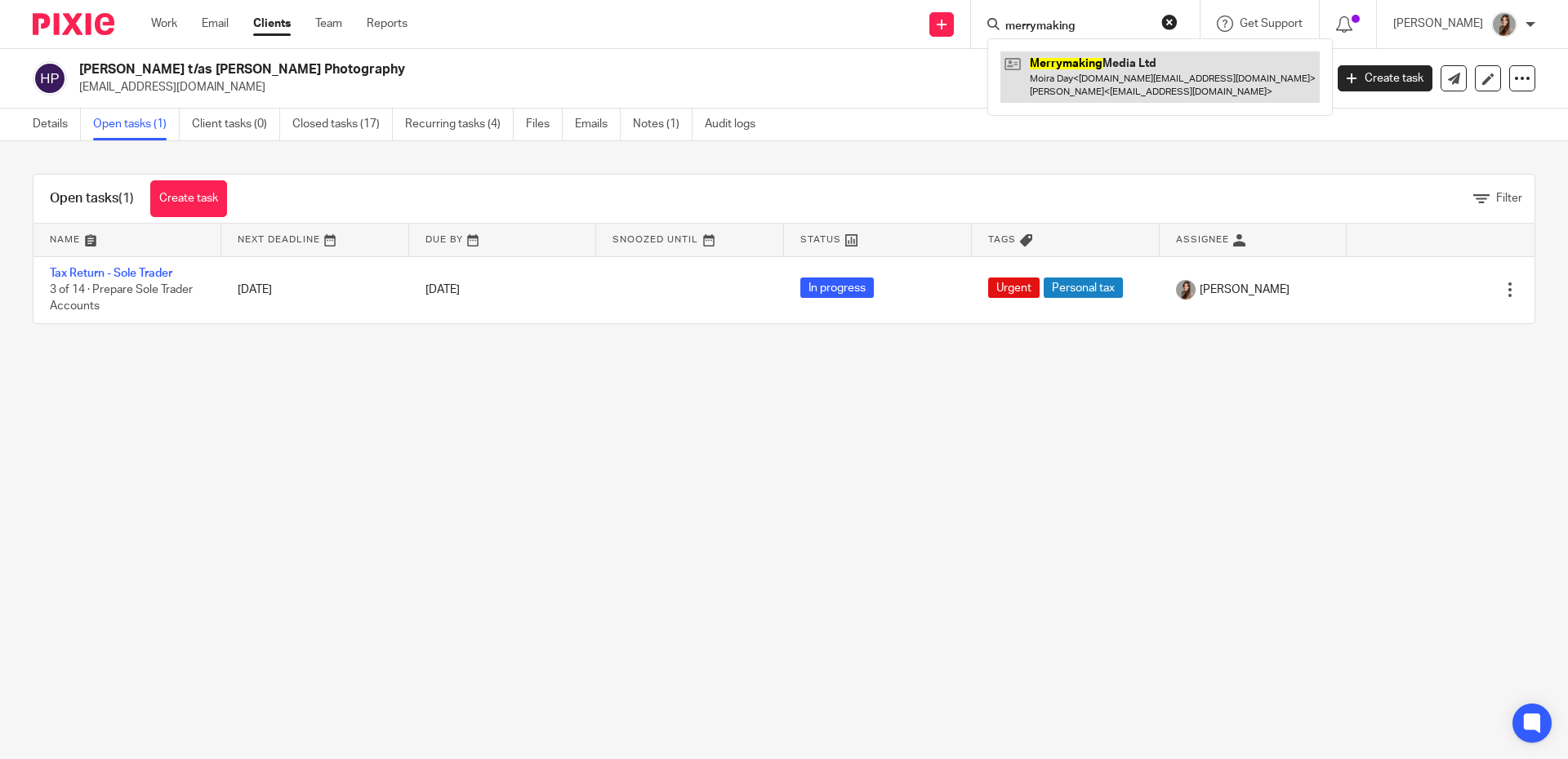
type input "merrymaking"
click at [1091, 77] on link at bounding box center [1159, 76] width 319 height 51
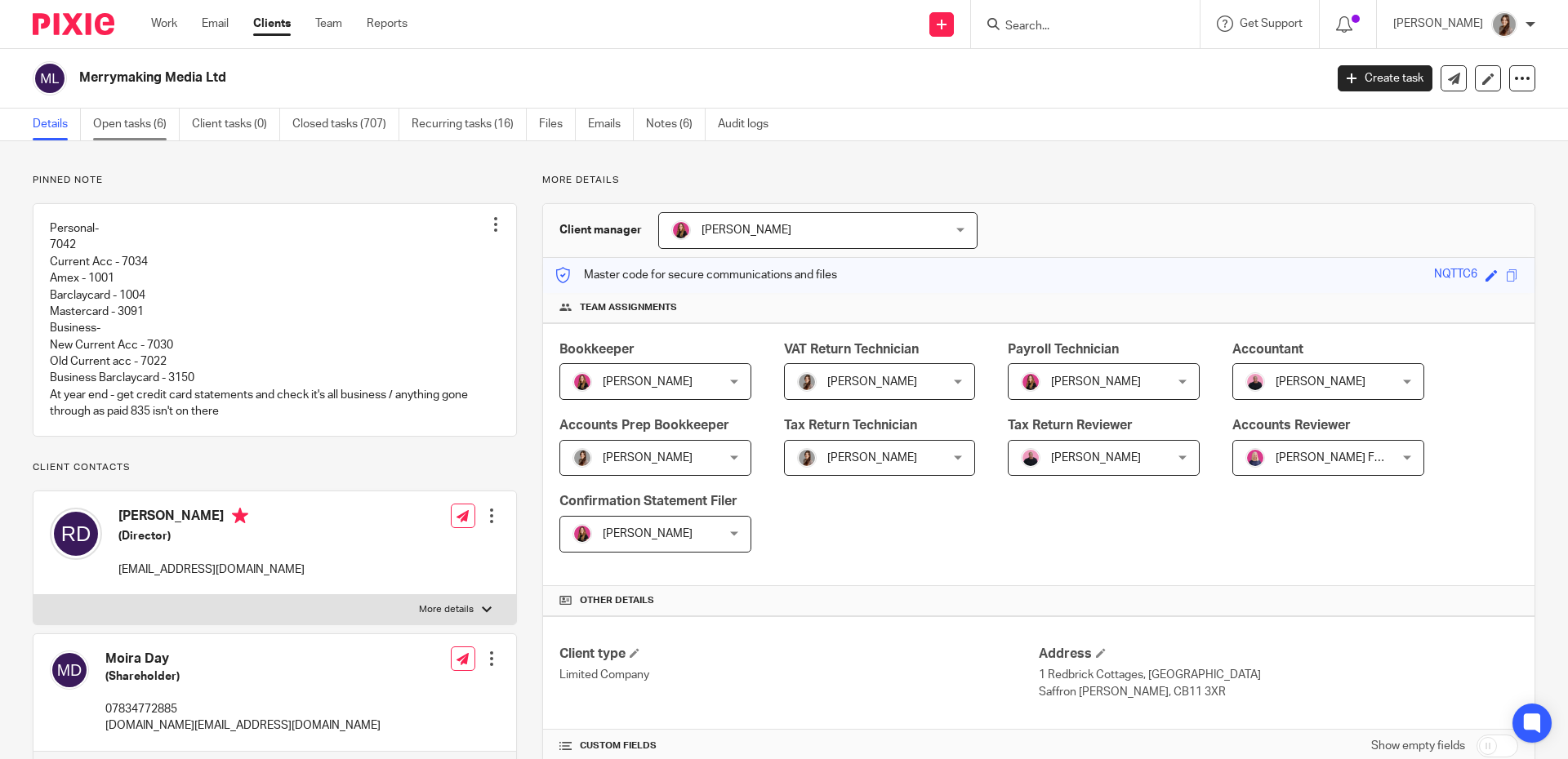
click at [147, 123] on link "Open tasks (6)" at bounding box center [136, 124] width 86 height 32
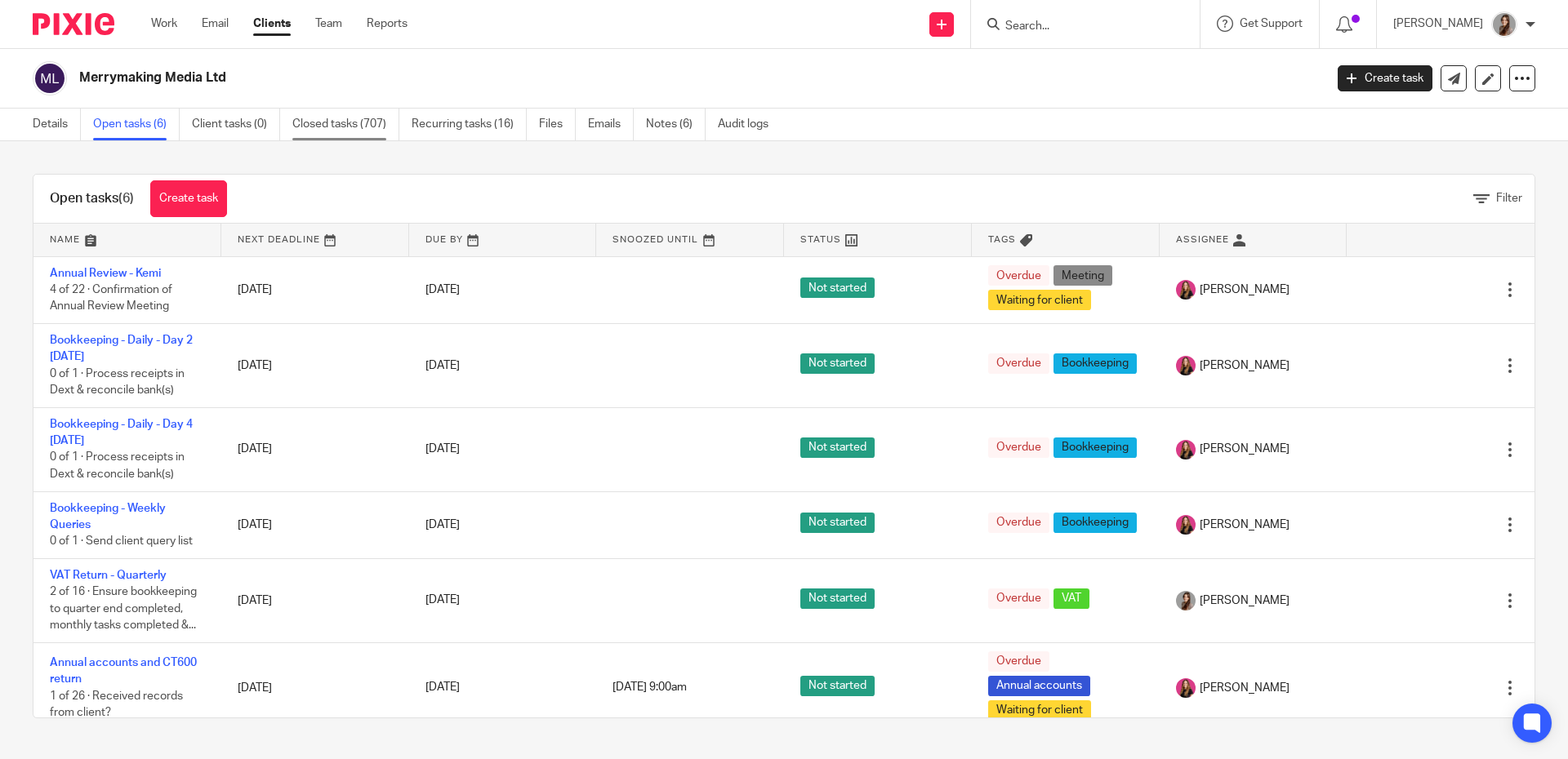
click at [377, 122] on link "Closed tasks (707)" at bounding box center [346, 124] width 107 height 32
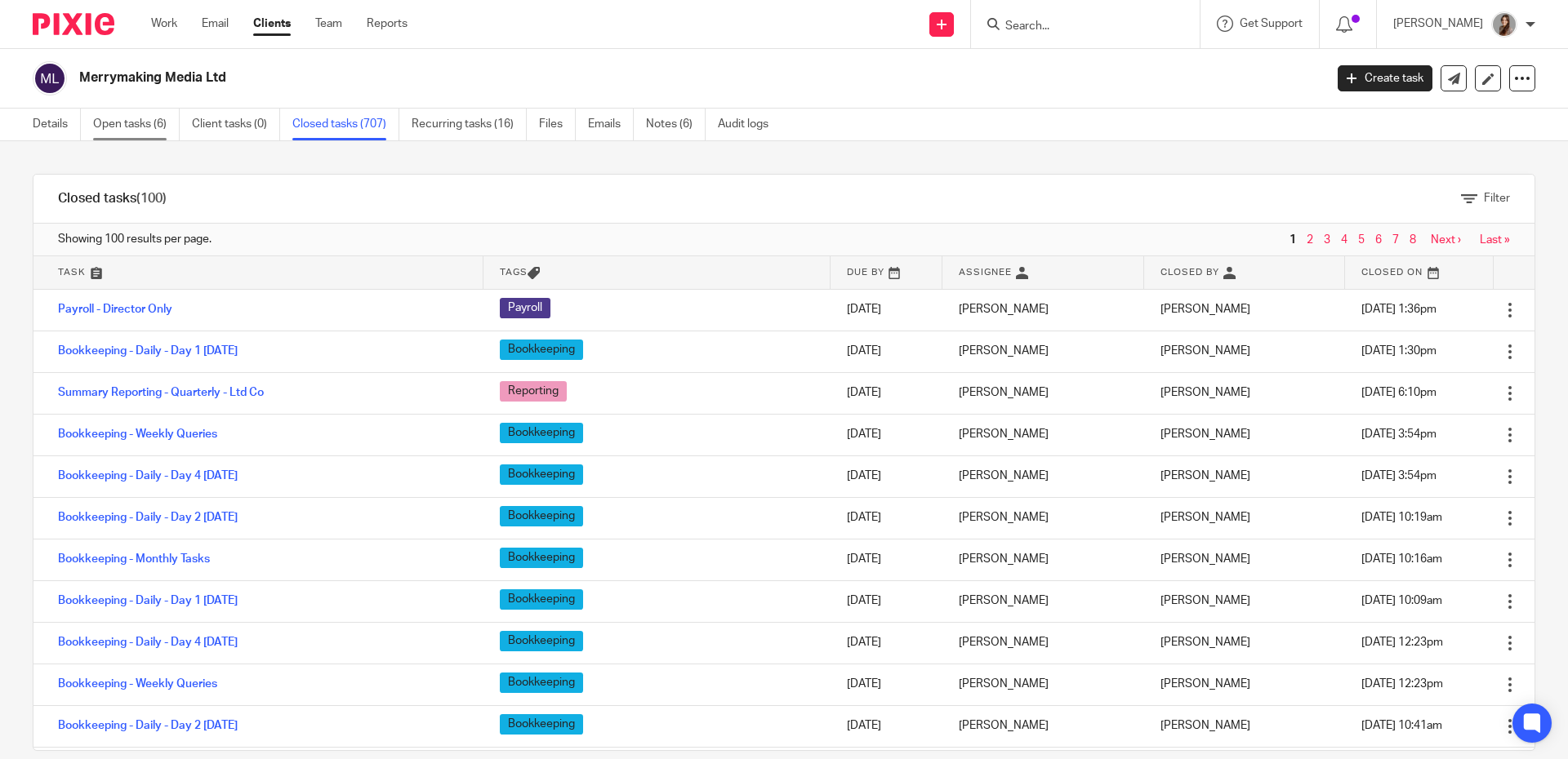
click at [150, 119] on link "Open tasks (6)" at bounding box center [136, 124] width 86 height 32
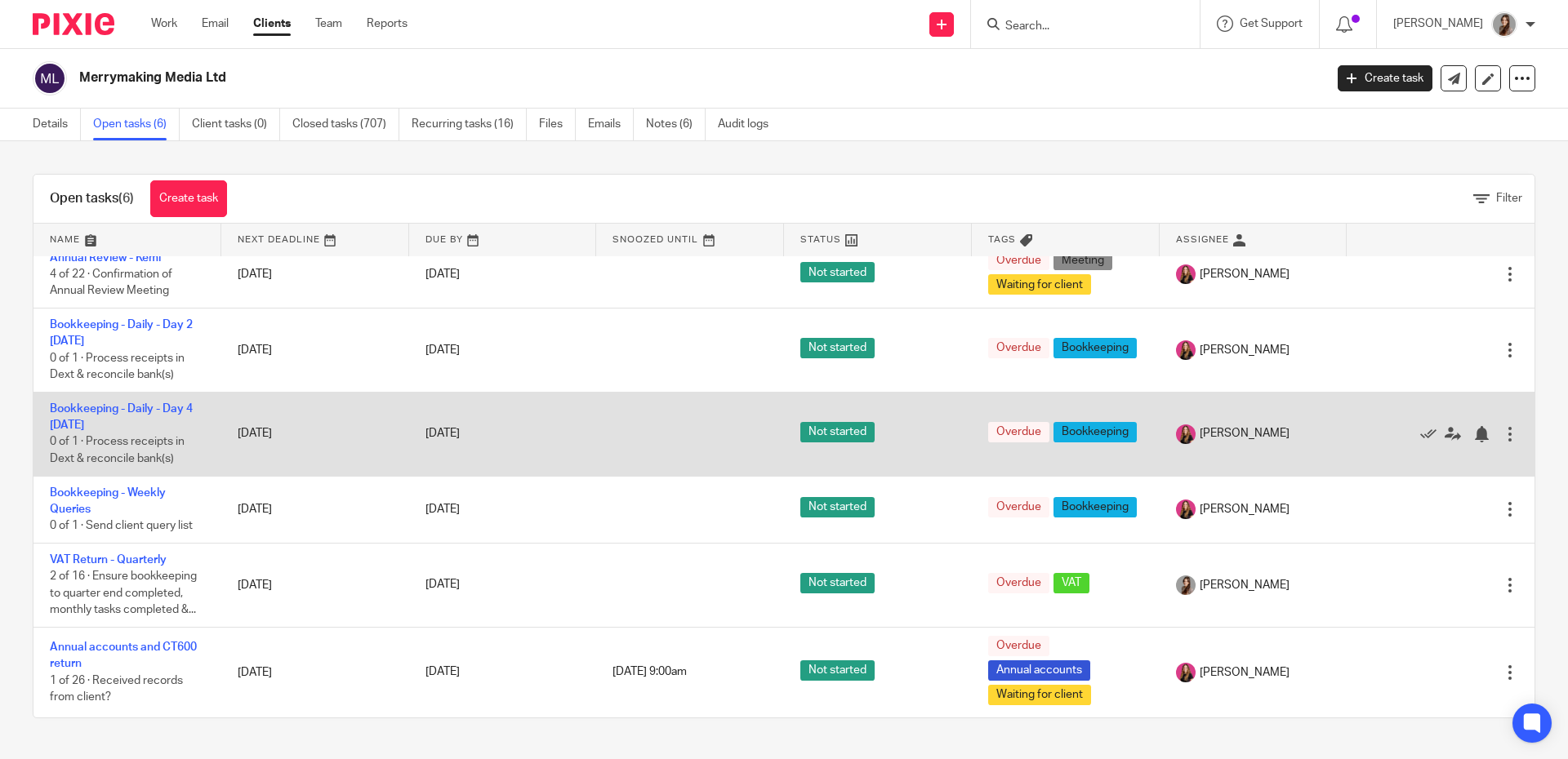
scroll to position [40, 0]
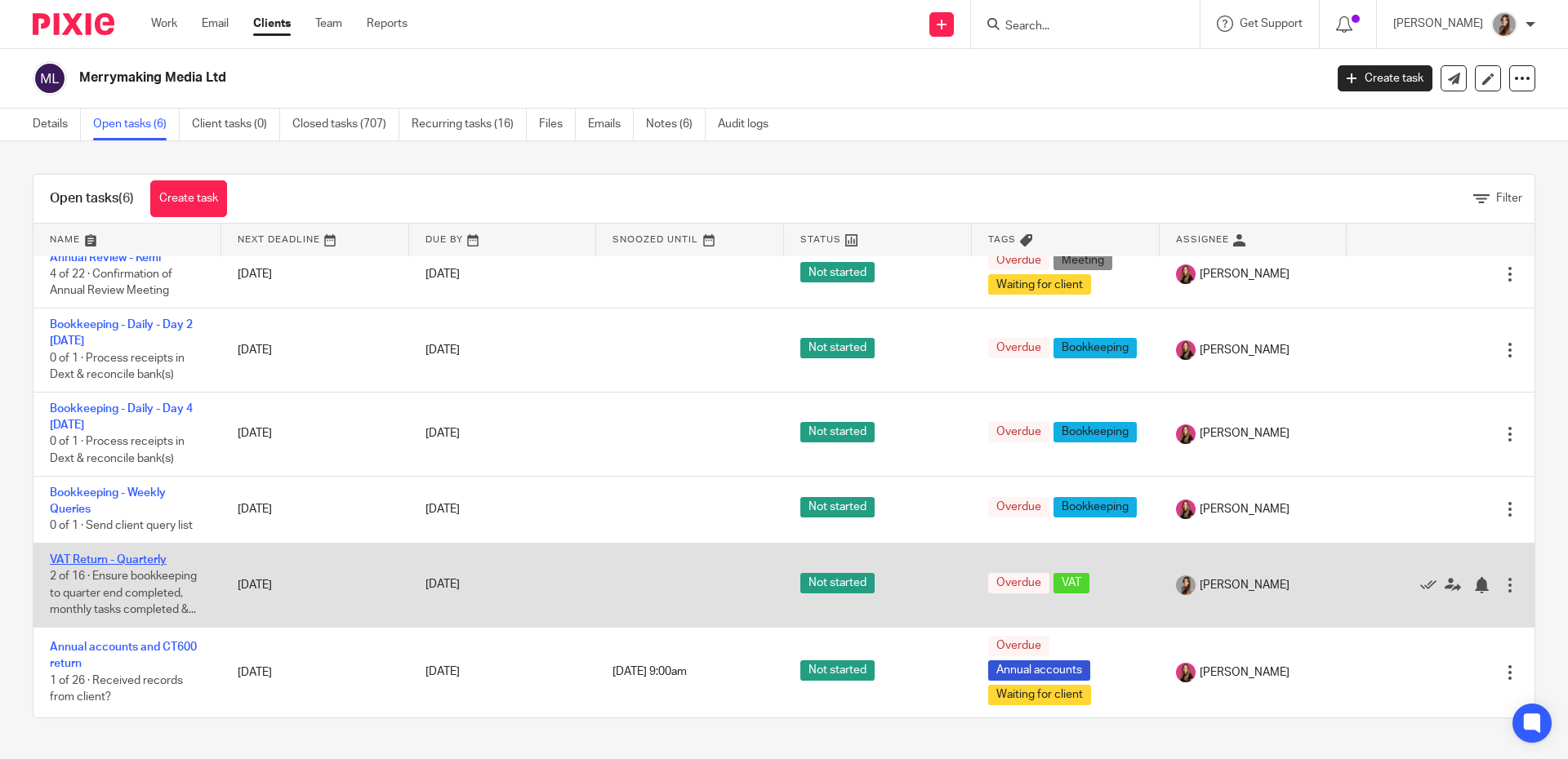
click at [134, 554] on link "VAT Return - Quarterly" at bounding box center [108, 560] width 117 height 11
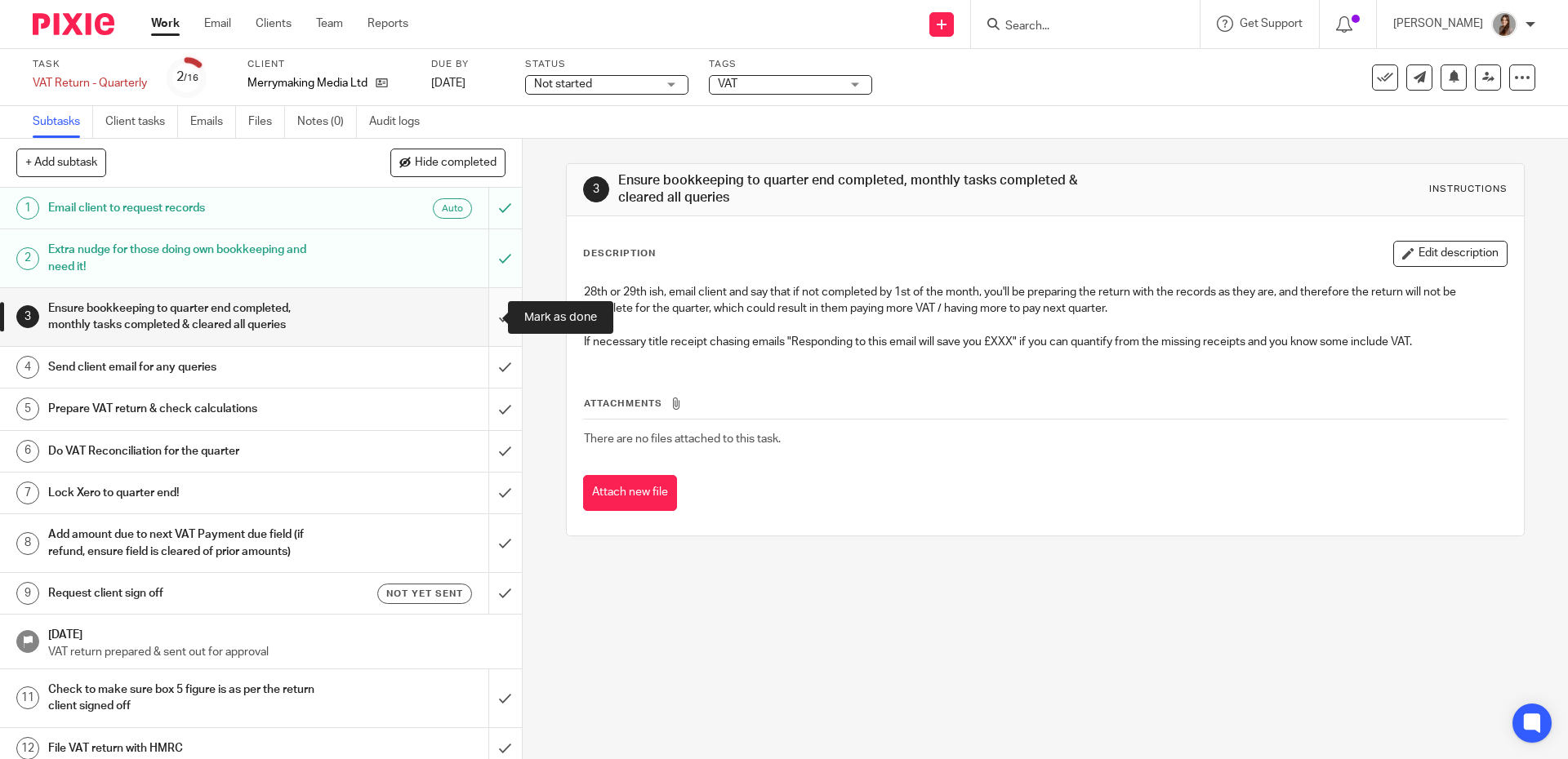
click at [474, 327] on input "submit" at bounding box center [261, 317] width 522 height 58
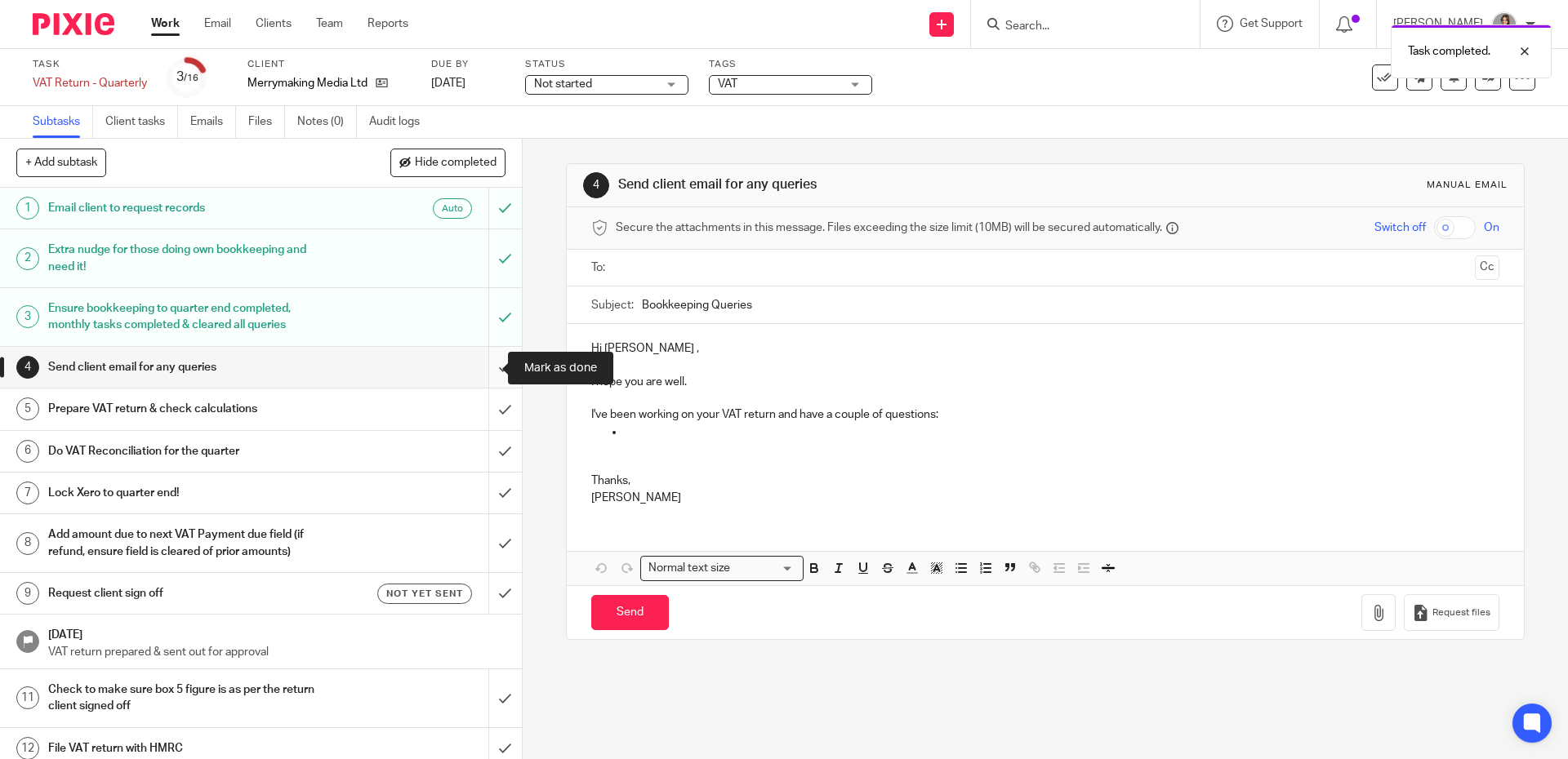
click at [488, 366] on input "submit" at bounding box center [261, 368] width 522 height 40
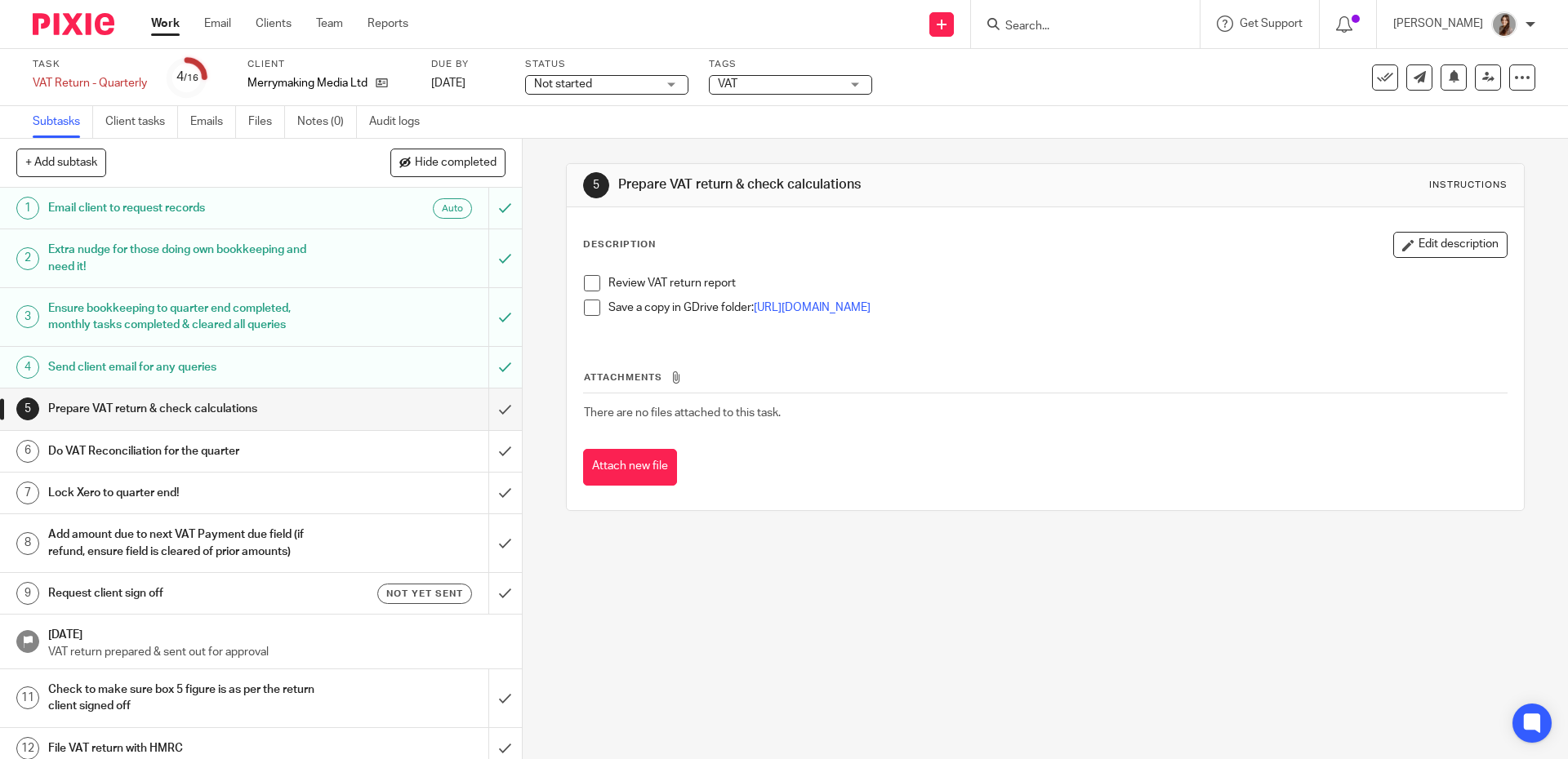
click at [588, 286] on span at bounding box center [592, 283] width 17 height 17
click at [797, 306] on link "[URL][DOMAIN_NAME]" at bounding box center [812, 308] width 117 height 11
click at [586, 313] on span at bounding box center [592, 308] width 17 height 17
click at [475, 425] on input "submit" at bounding box center [261, 409] width 522 height 40
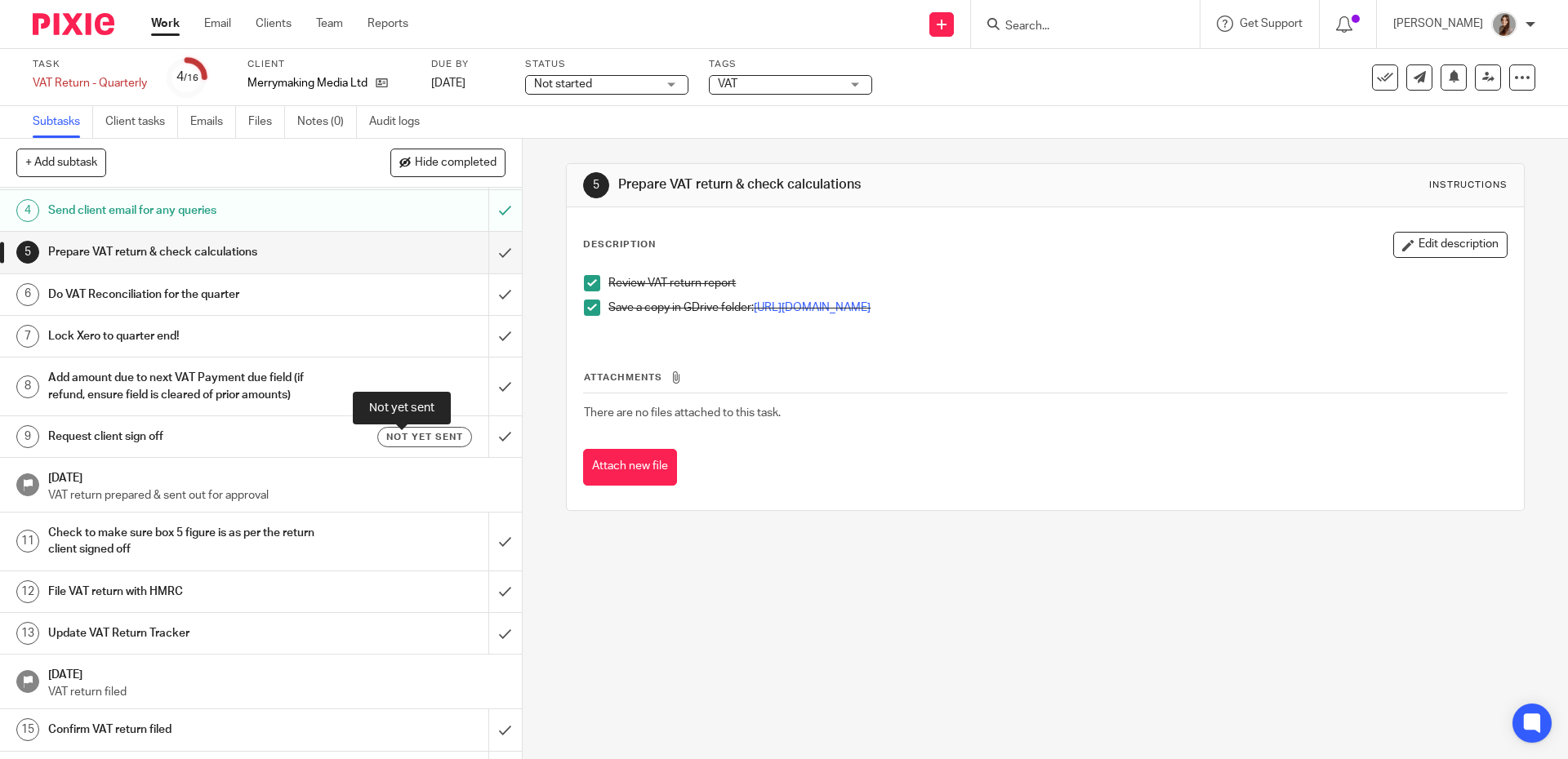
scroll to position [152, 0]
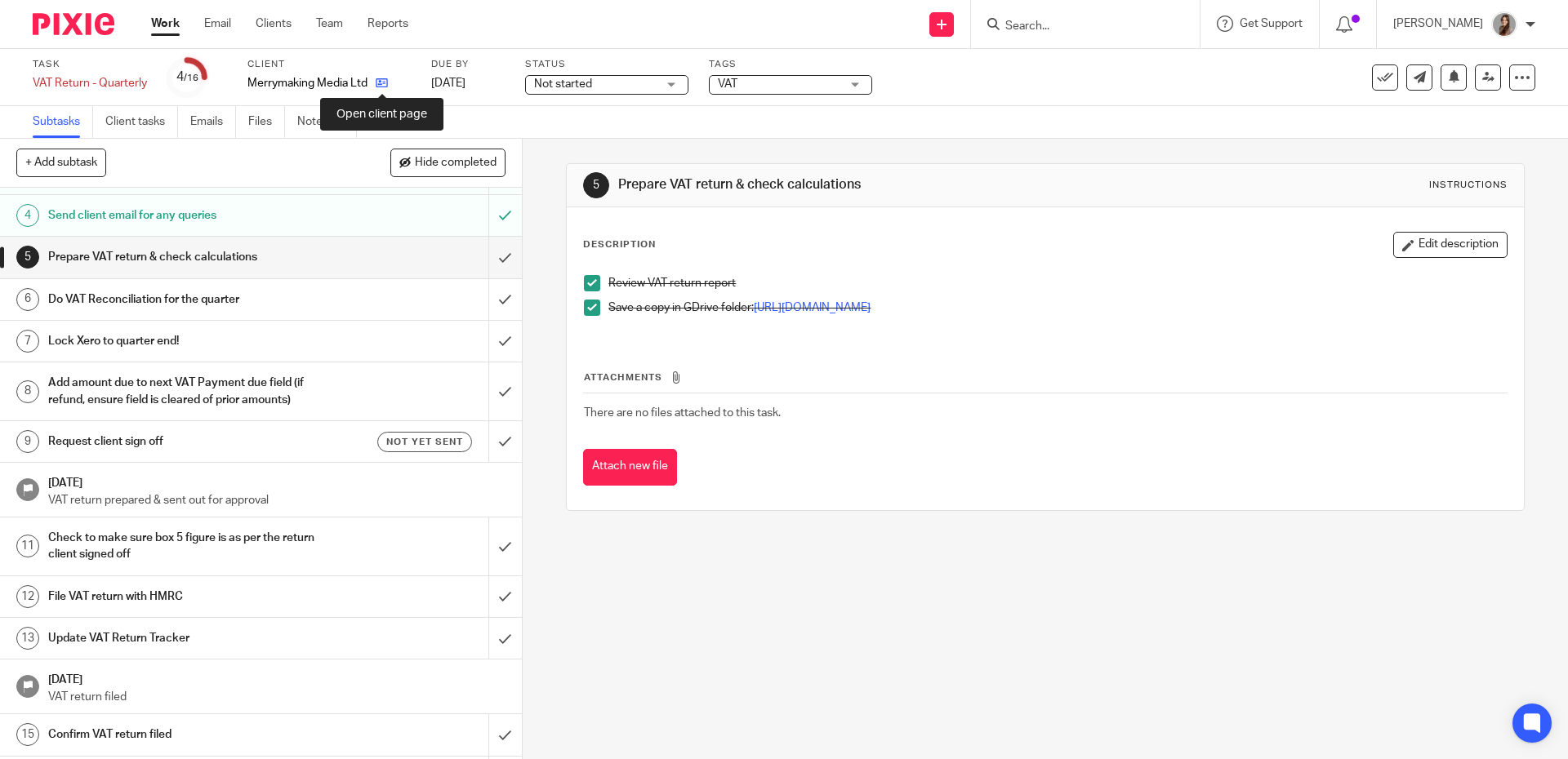
click at [381, 84] on icon at bounding box center [381, 82] width 12 height 12
